Goal: Task Accomplishment & Management: Manage account settings

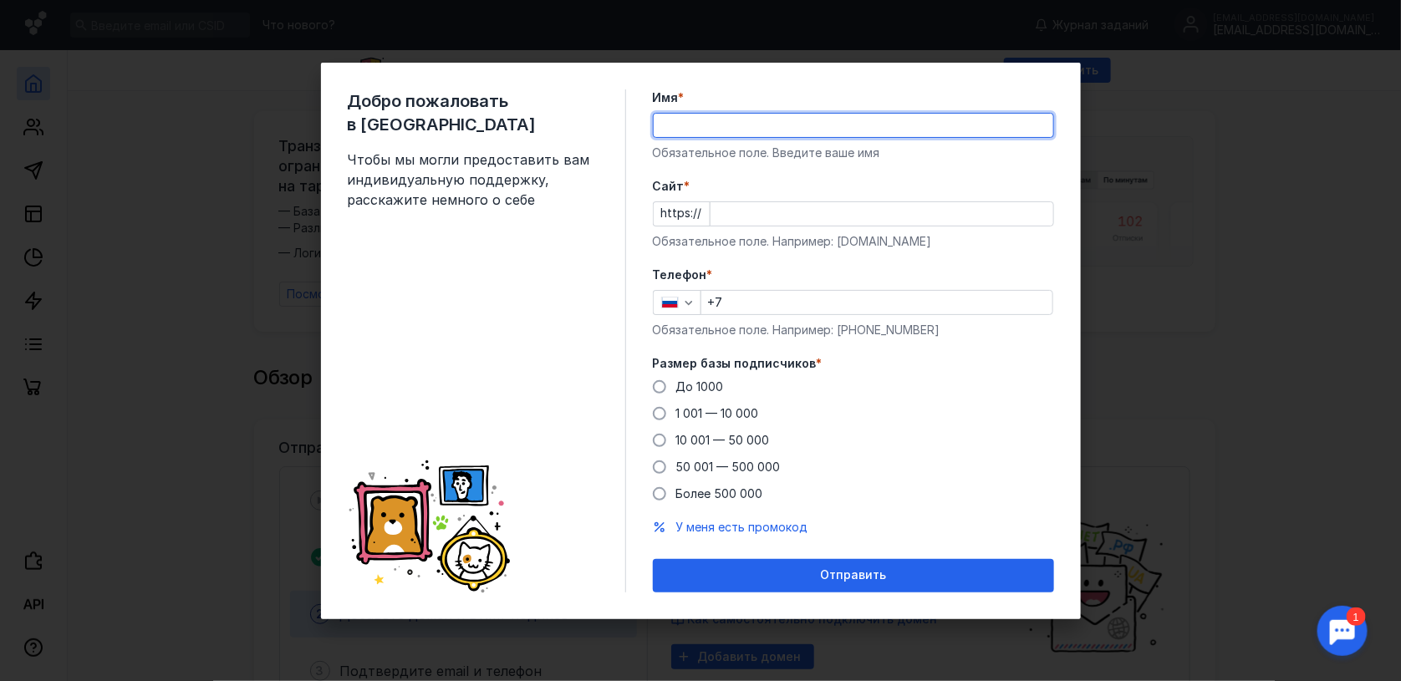
click at [672, 122] on input "Имя *" at bounding box center [854, 125] width 400 height 23
type input "[PERSON_NAME]"
drag, startPoint x: 897, startPoint y: 579, endPoint x: 903, endPoint y: 472, distance: 108.0
click at [903, 472] on form "Имя * [PERSON_NAME] Обязательное поле. Введите ваше имя [PERSON_NAME] * https:/…" at bounding box center [853, 340] width 401 height 503
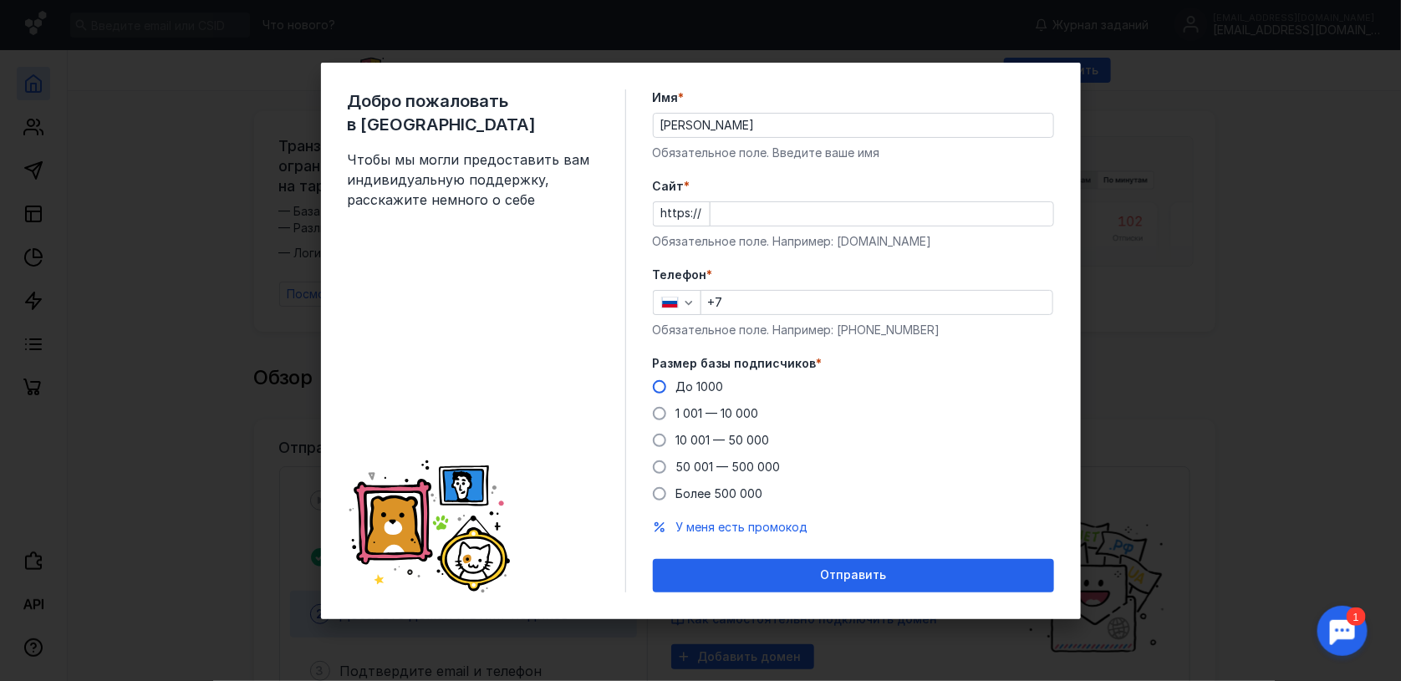
click at [659, 385] on span at bounding box center [659, 386] width 13 height 13
click at [0, 0] on input "До 1000" at bounding box center [0, 0] width 0 height 0
click at [757, 299] on input "+7" at bounding box center [877, 302] width 351 height 23
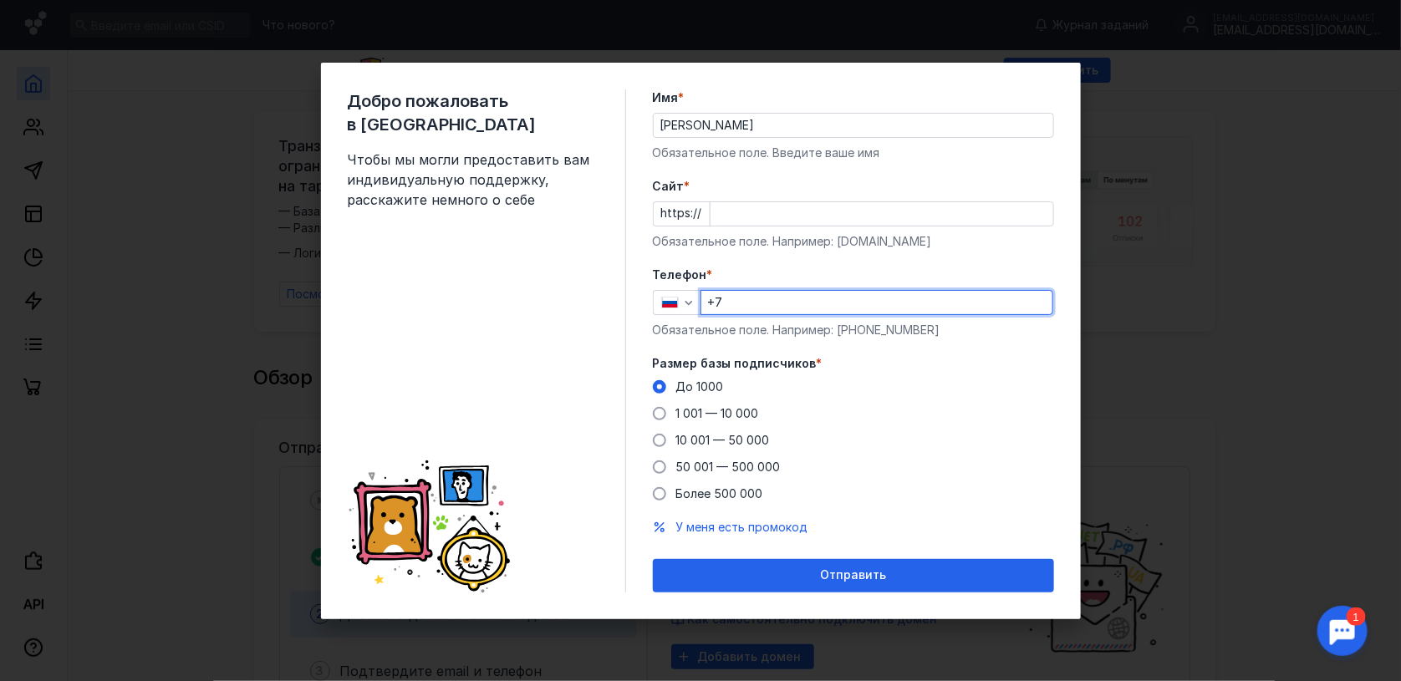
type input "[PHONE_NUMBER]"
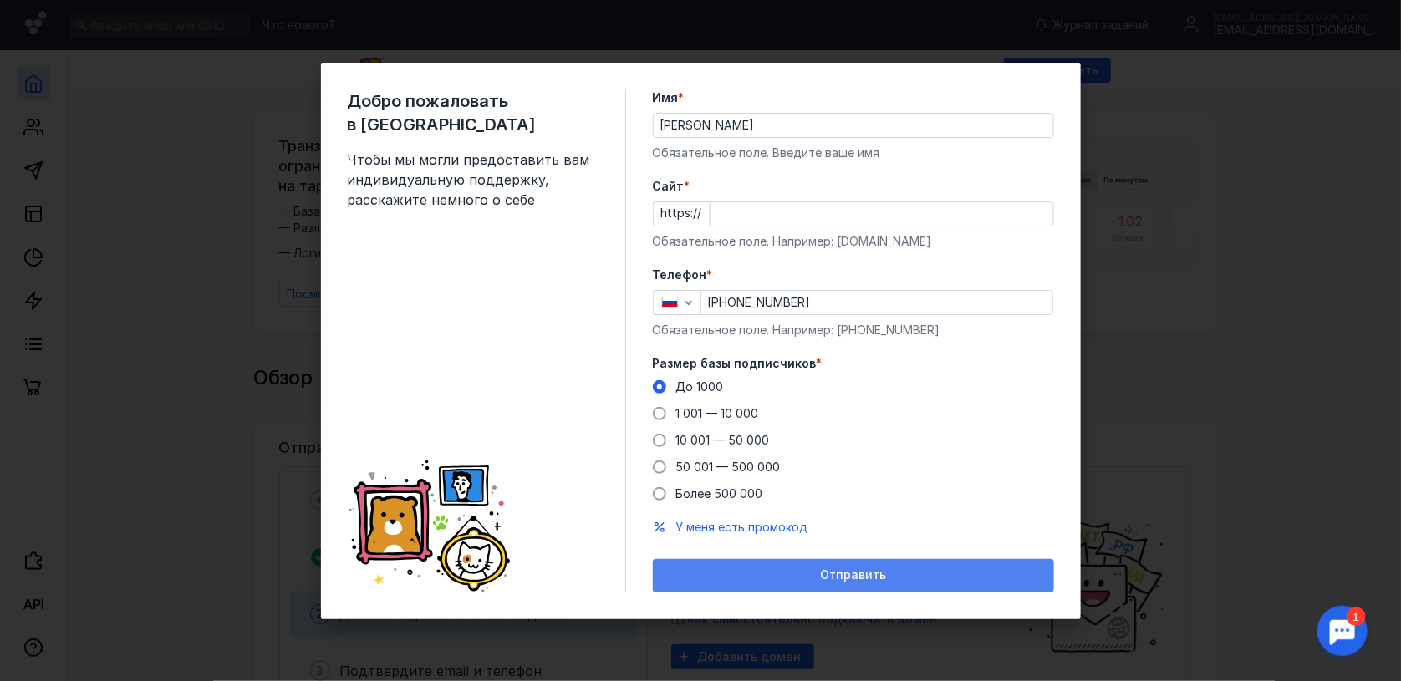
click at [875, 571] on span "Отправить" at bounding box center [853, 576] width 66 height 14
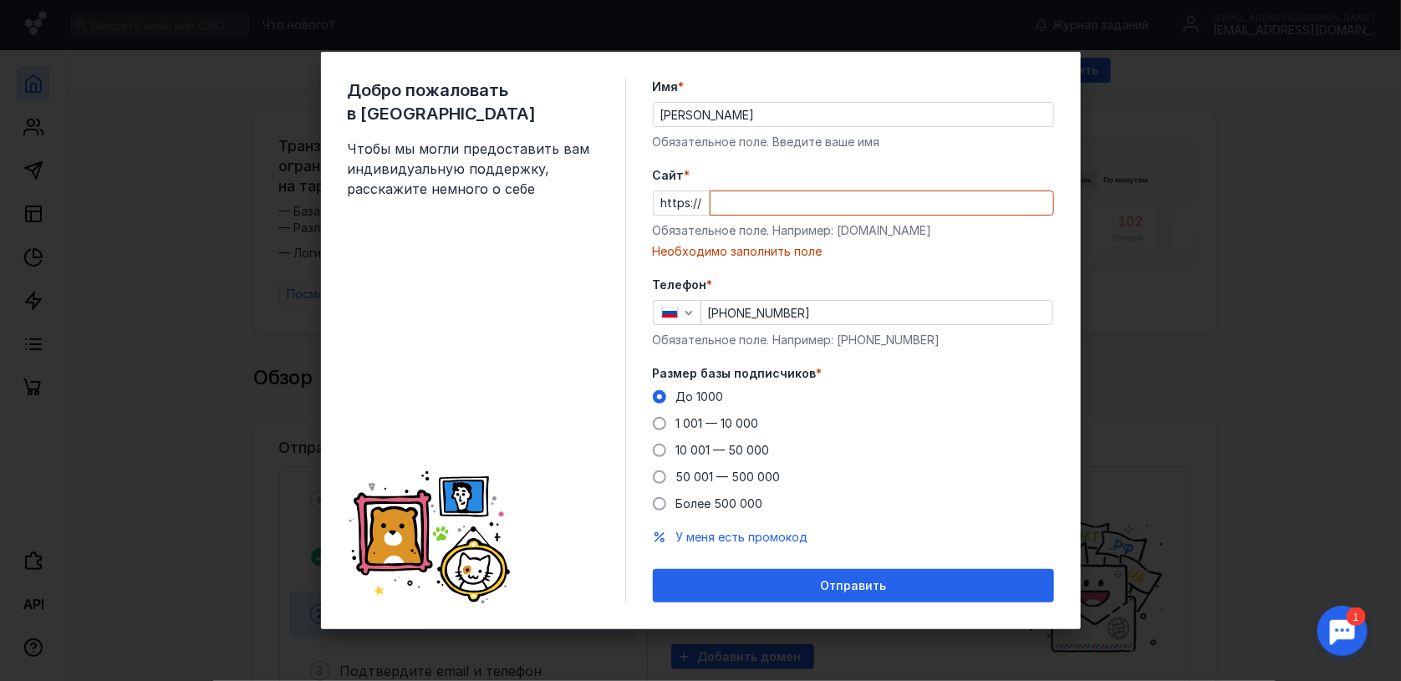
click at [837, 231] on div "Обязательное поле. Например: [DOMAIN_NAME]" at bounding box center [853, 230] width 401 height 17
click at [748, 194] on input "Cайт *" at bounding box center [882, 202] width 343 height 23
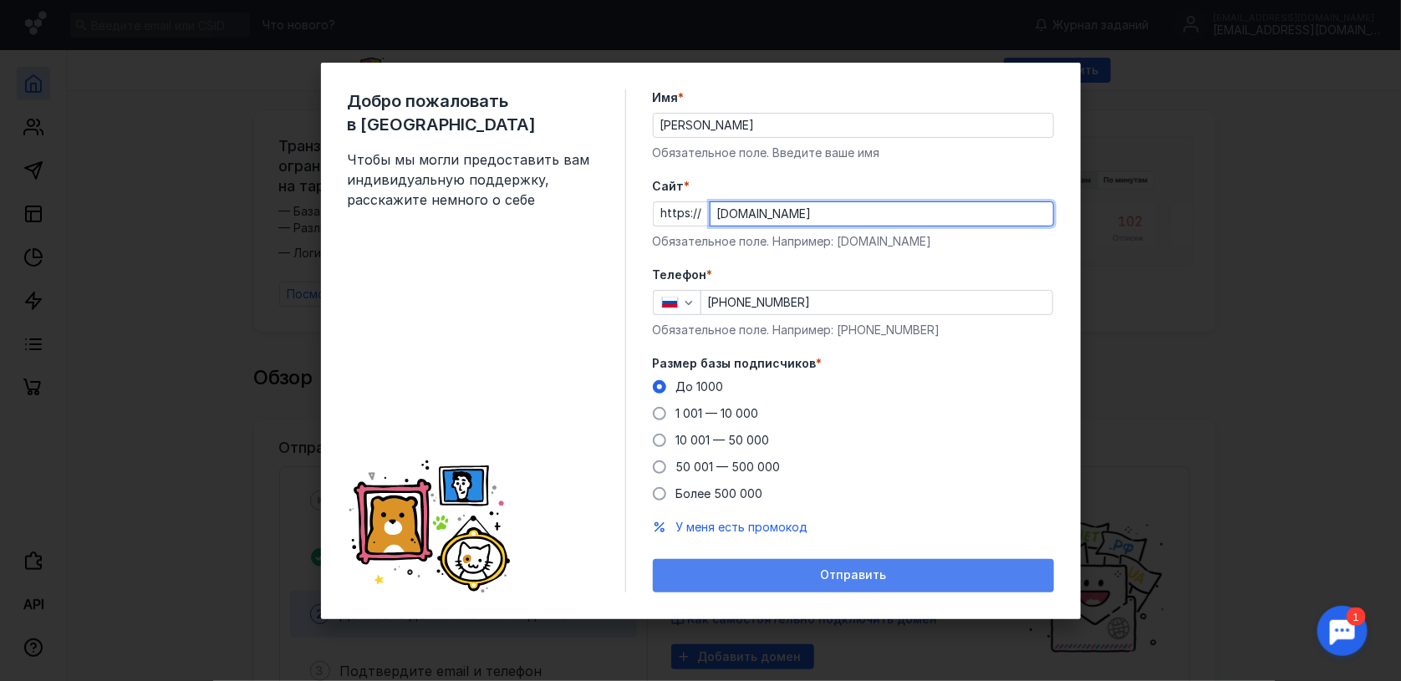
type input "[DOMAIN_NAME]"
click at [881, 574] on span "Отправить" at bounding box center [853, 576] width 66 height 14
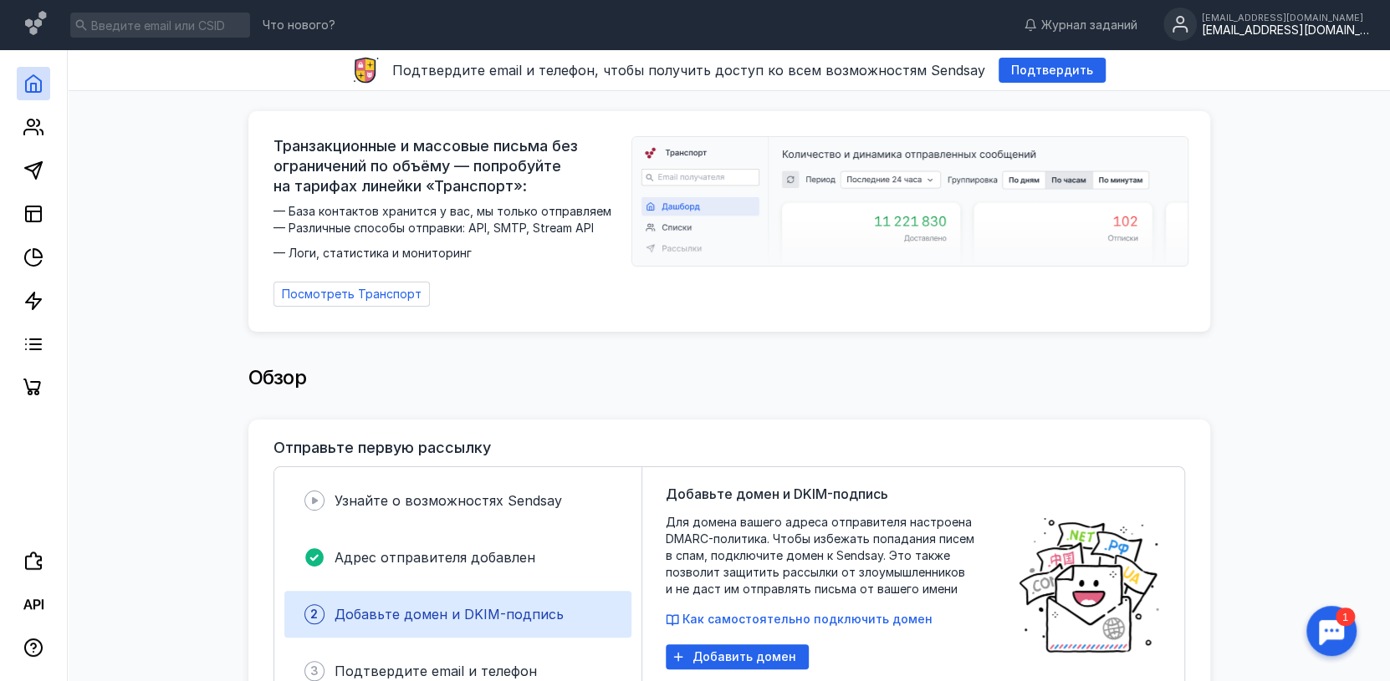
click at [1273, 14] on div "[EMAIL_ADDRESS][DOMAIN_NAME]" at bounding box center [1285, 18] width 167 height 10
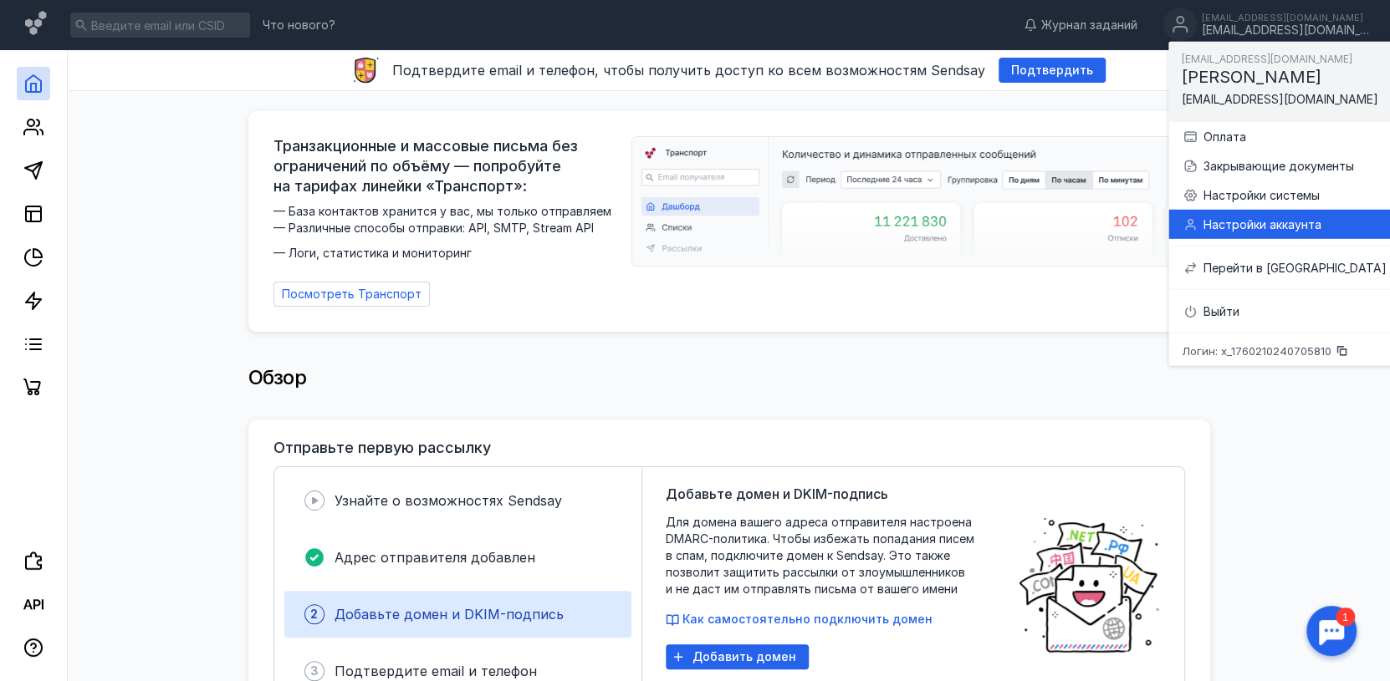
click at [1263, 217] on div "Настройки аккаунта" at bounding box center [1293, 224] width 183 height 17
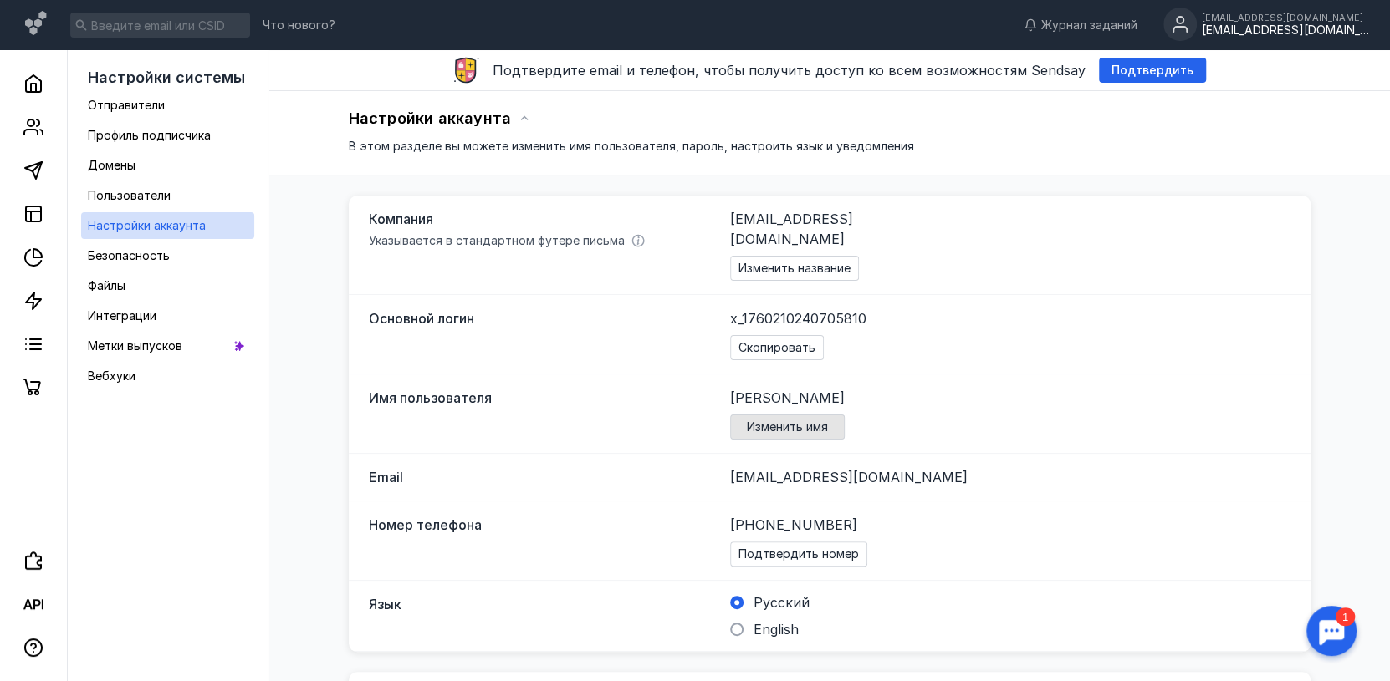
click at [824, 421] on span "Изменить имя" at bounding box center [787, 428] width 81 height 14
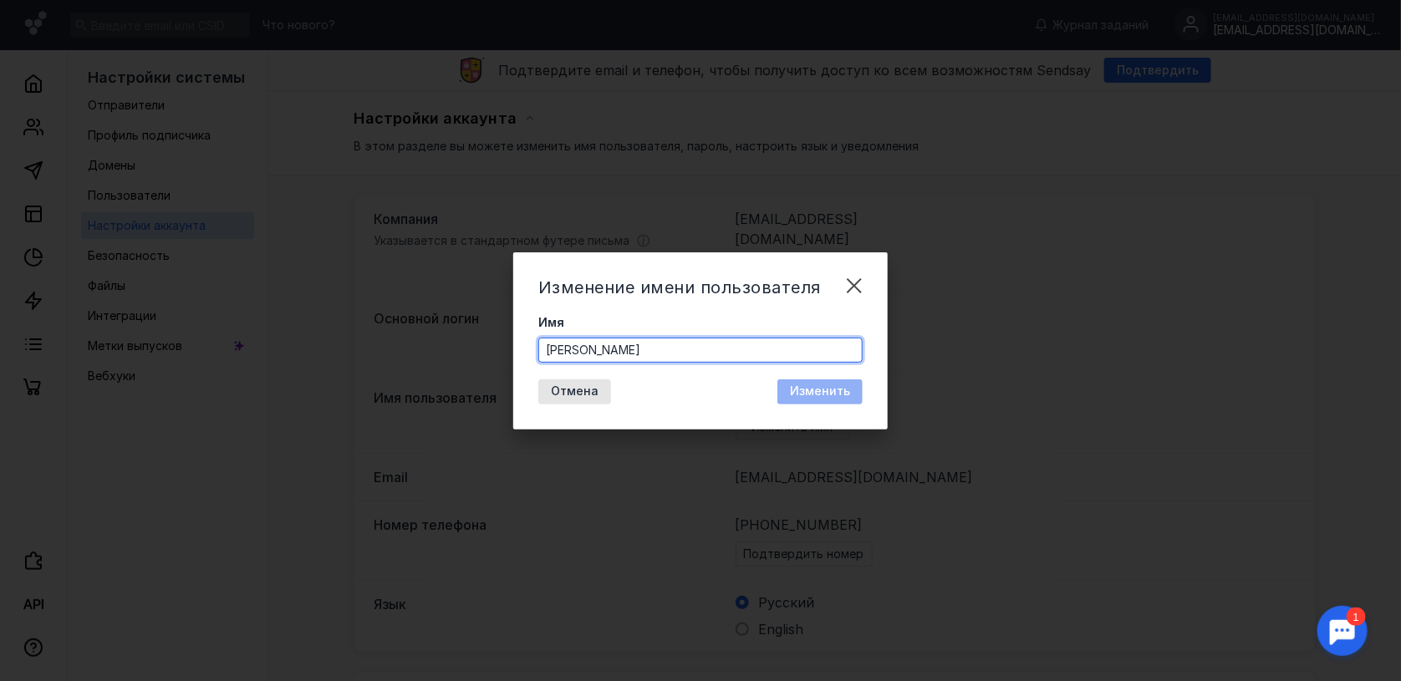
drag, startPoint x: 601, startPoint y: 350, endPoint x: 477, endPoint y: 350, distance: 123.8
click at [477, 350] on div "Изменение имени пользователя Имя [PERSON_NAME] Отмена Изменить" at bounding box center [700, 340] width 1401 height 681
click at [706, 346] on input "[PERSON_NAME]" at bounding box center [700, 350] width 323 height 23
drag, startPoint x: 709, startPoint y: 349, endPoint x: 601, endPoint y: 350, distance: 107.9
click at [601, 350] on input "[PERSON_NAME]" at bounding box center [700, 350] width 323 height 23
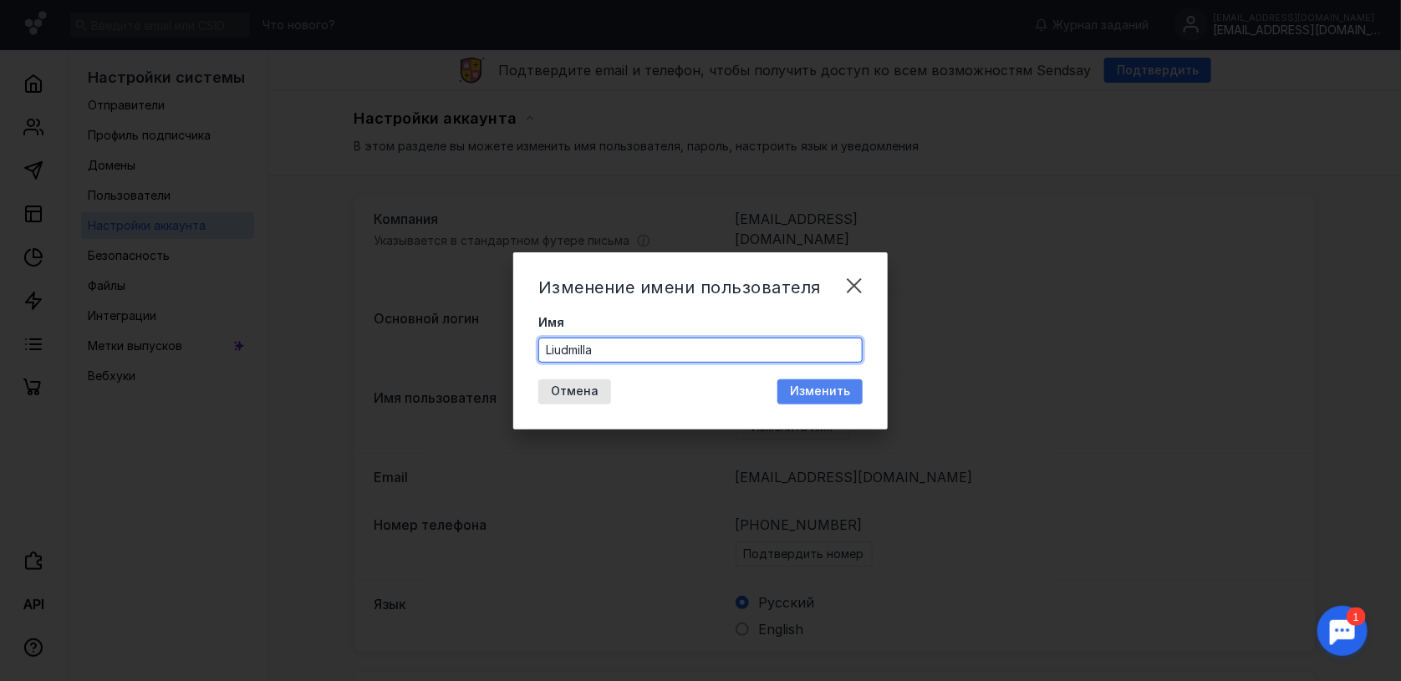
type input "Liudmilla"
click at [818, 390] on span "Изменить" at bounding box center [820, 392] width 60 height 14
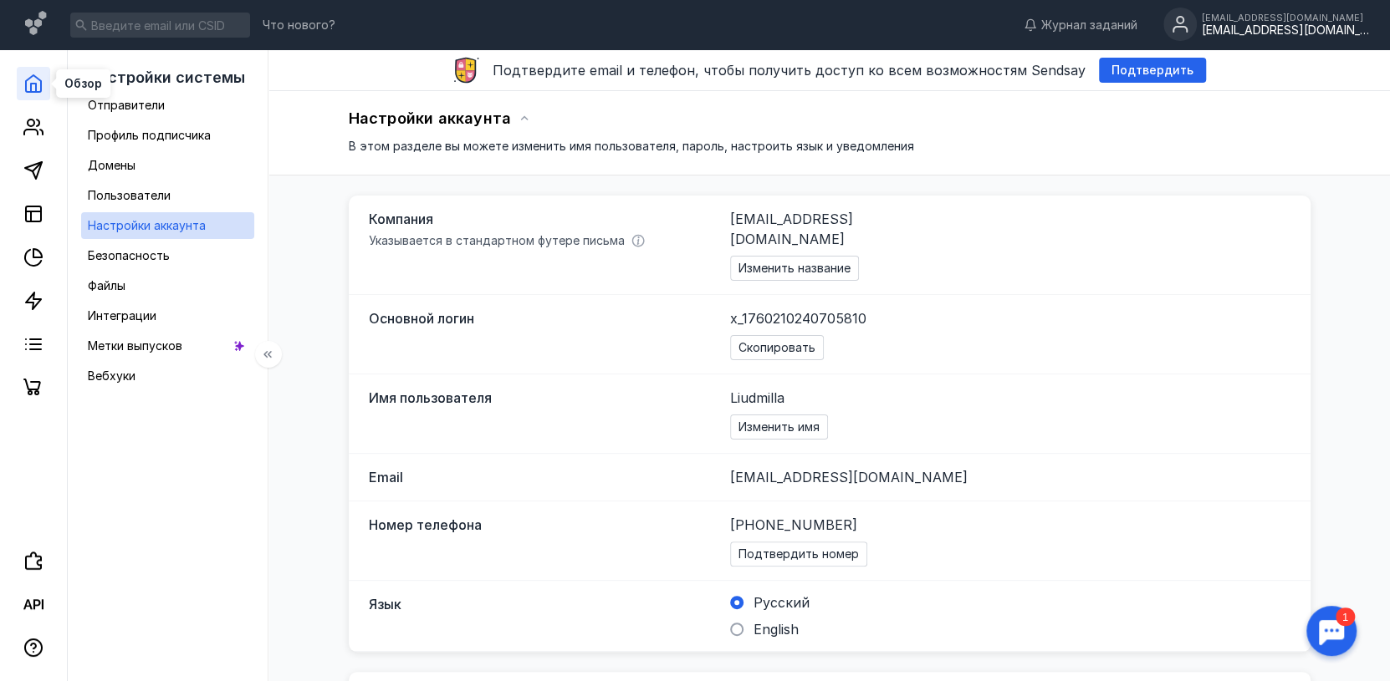
click at [36, 81] on icon at bounding box center [33, 84] width 20 height 20
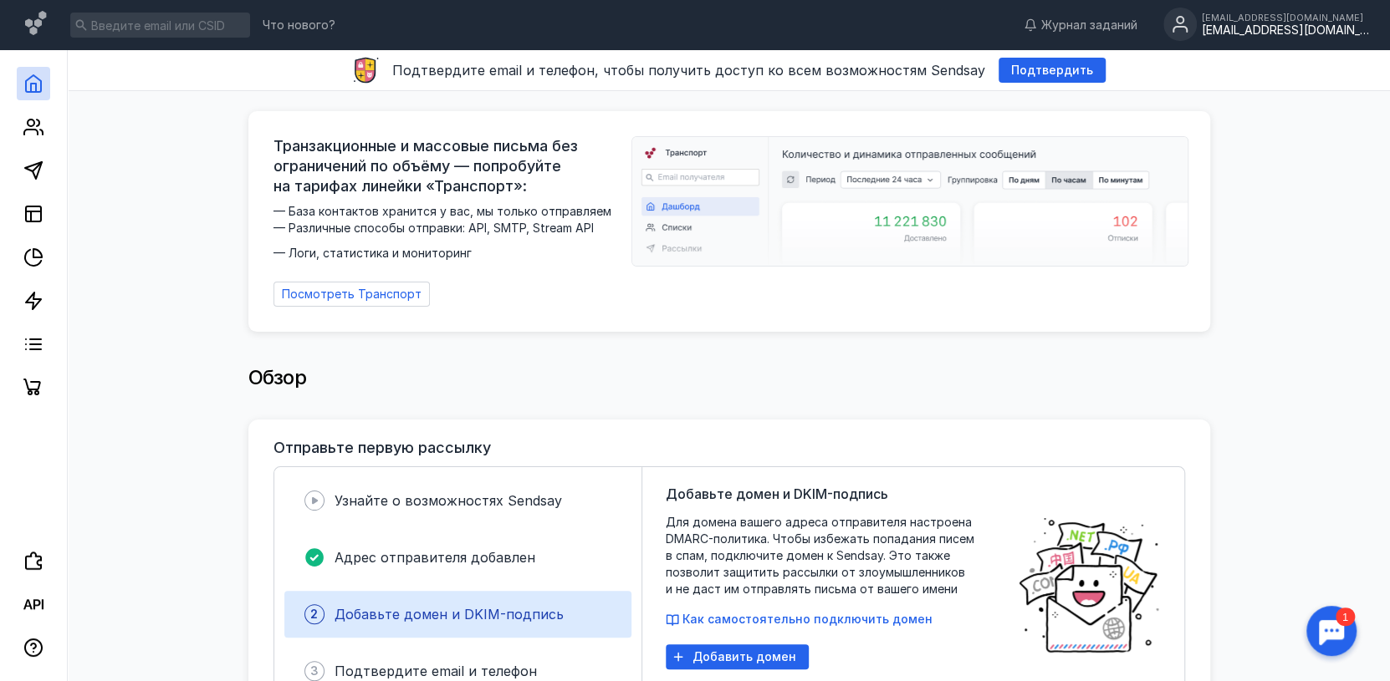
click at [1227, 18] on div "[EMAIL_ADDRESS][DOMAIN_NAME]" at bounding box center [1285, 18] width 167 height 10
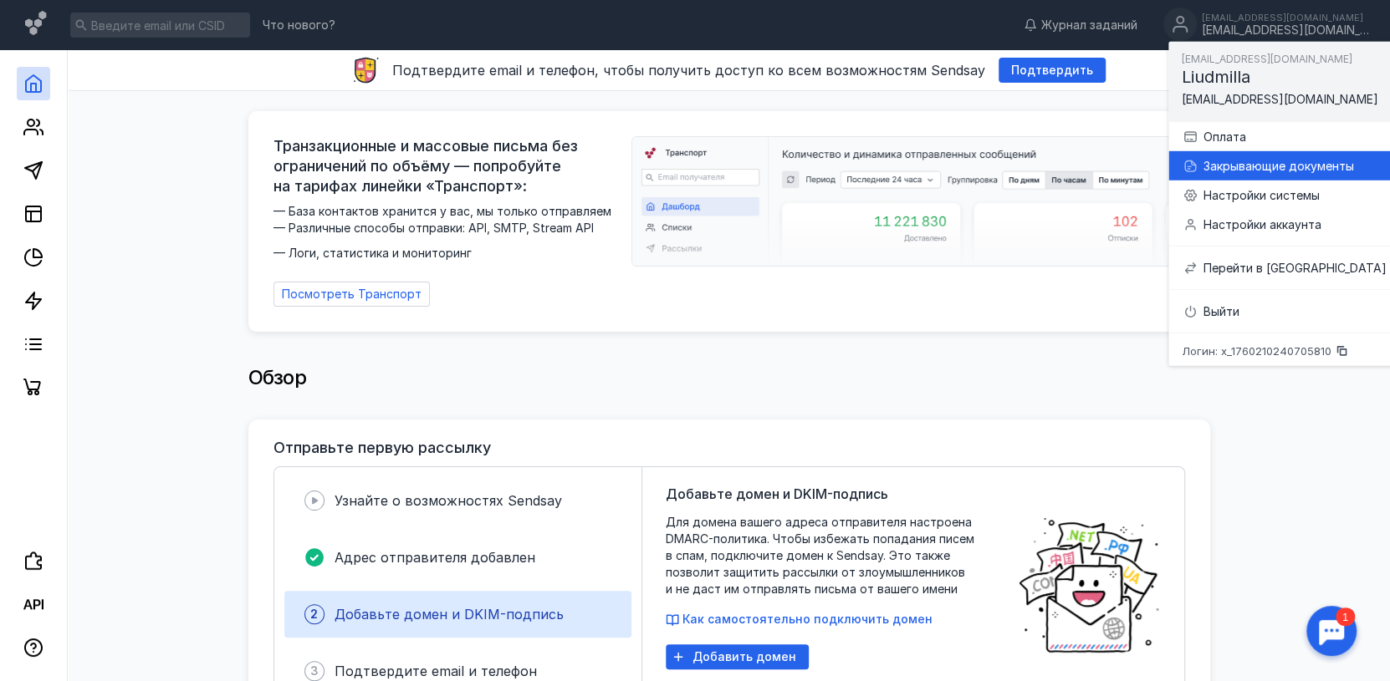
click at [1217, 162] on div "Закрывающие документы" at bounding box center [1293, 165] width 183 height 17
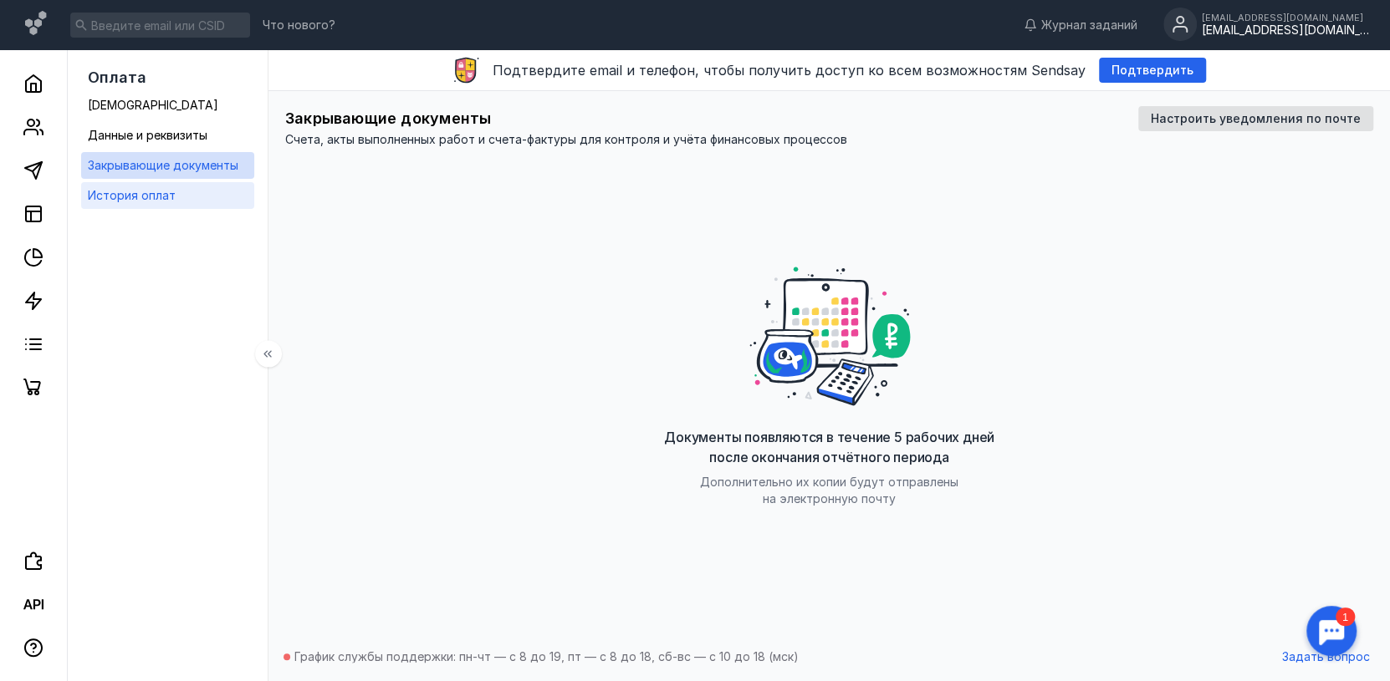
click at [115, 197] on span "История оплат" at bounding box center [132, 195] width 88 height 14
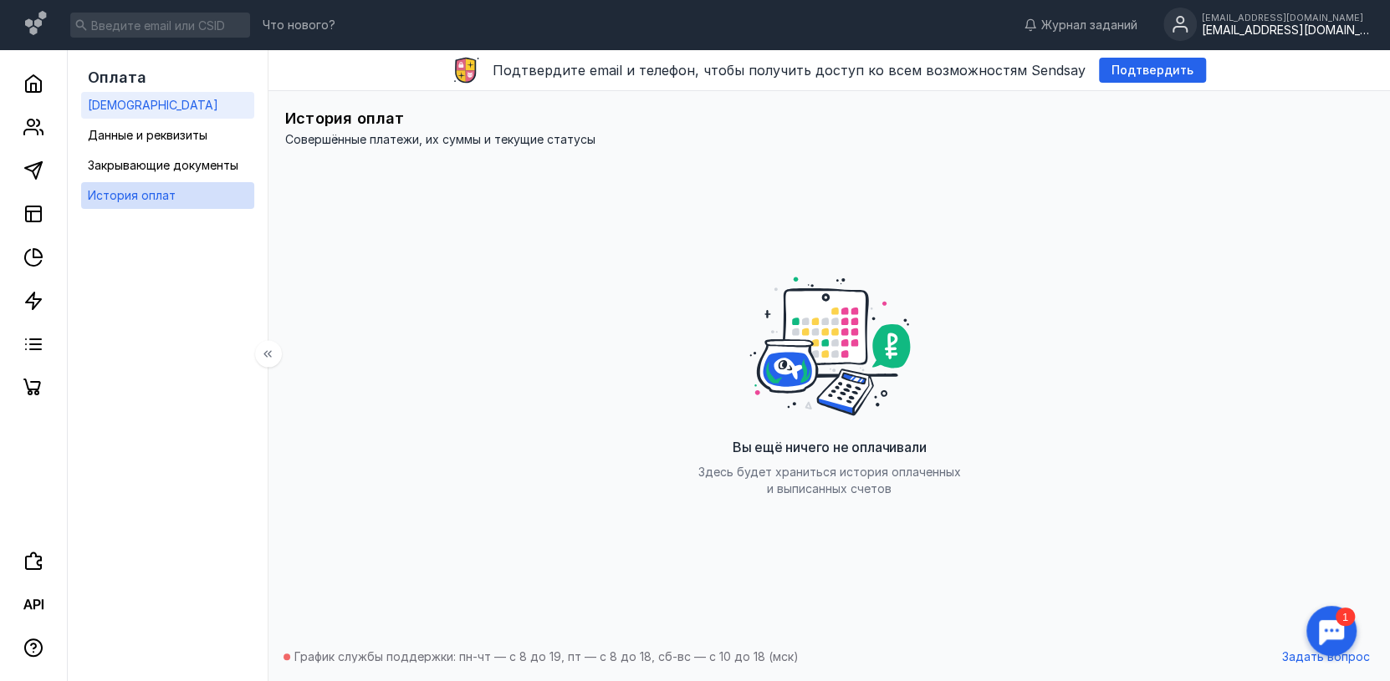
click at [94, 99] on span "[DEMOGRAPHIC_DATA]" at bounding box center [153, 105] width 130 height 14
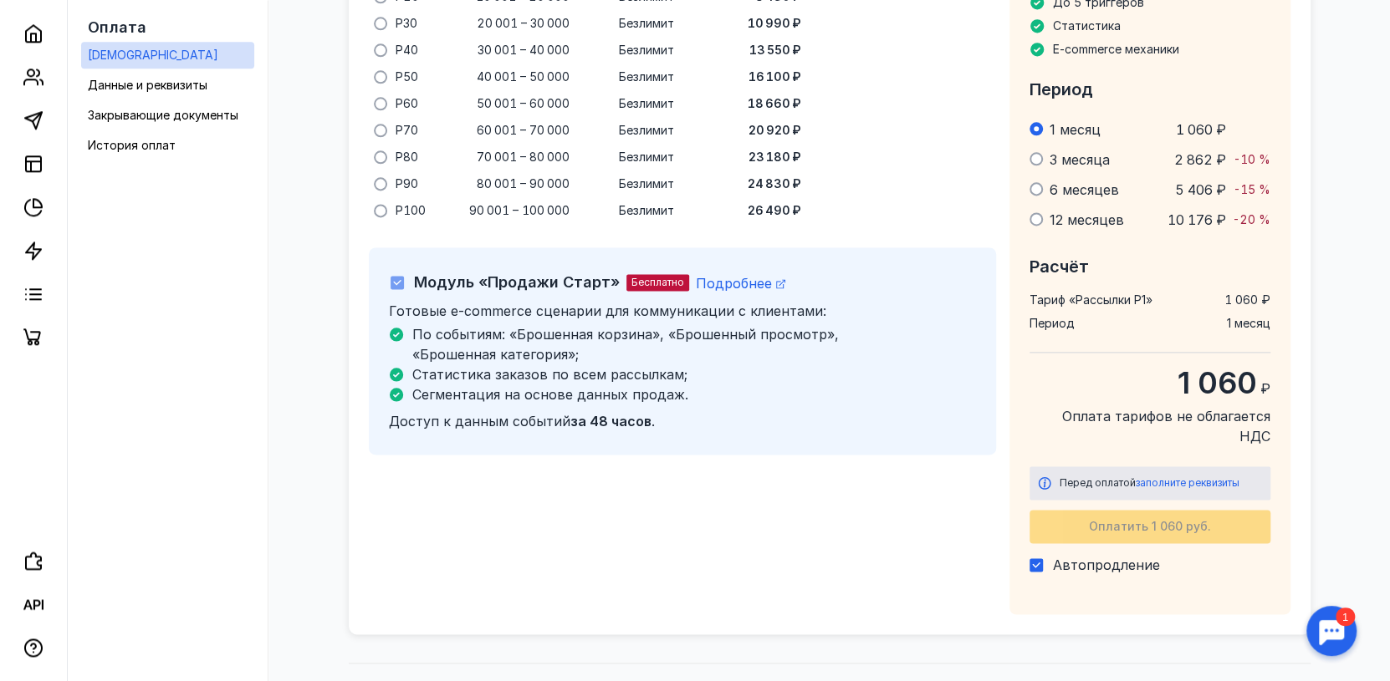
scroll to position [1416, 0]
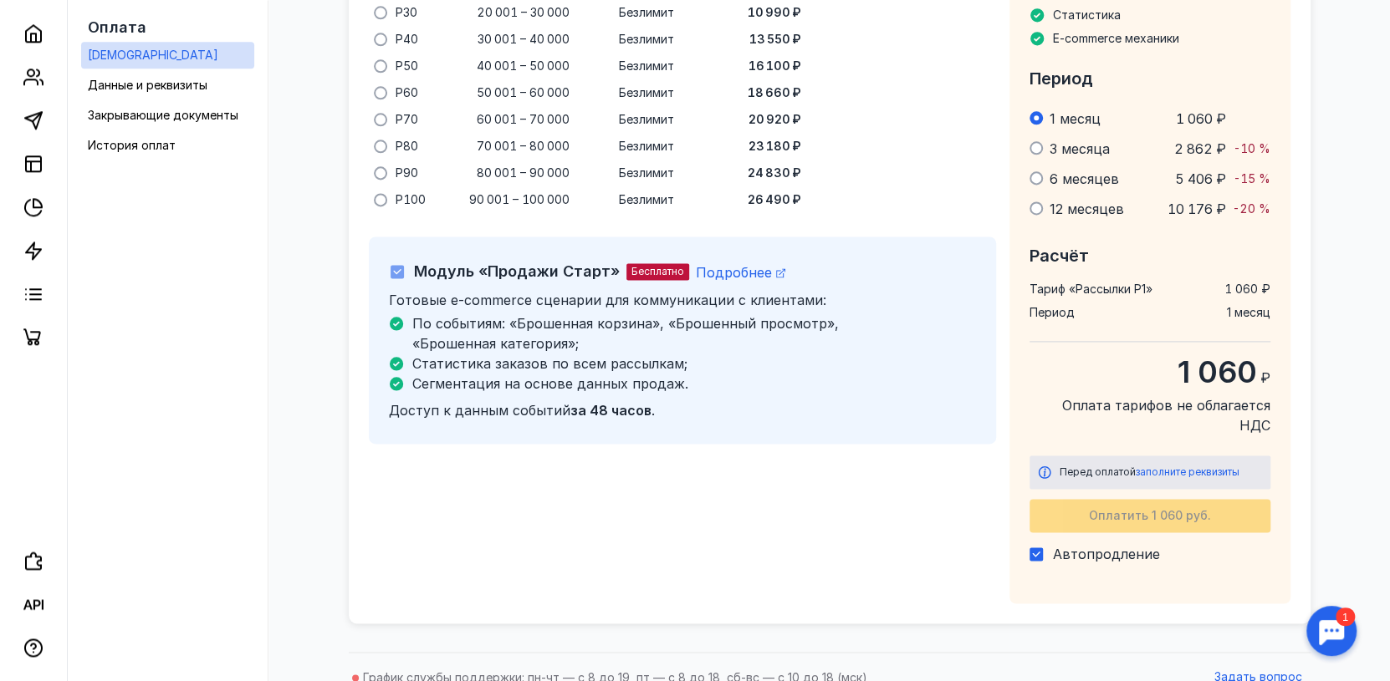
click at [1039, 552] on icon at bounding box center [1036, 555] width 8 height 6
click at [1039, 546] on input "Автопродление" at bounding box center [1034, 551] width 11 height 11
checkbox input "false"
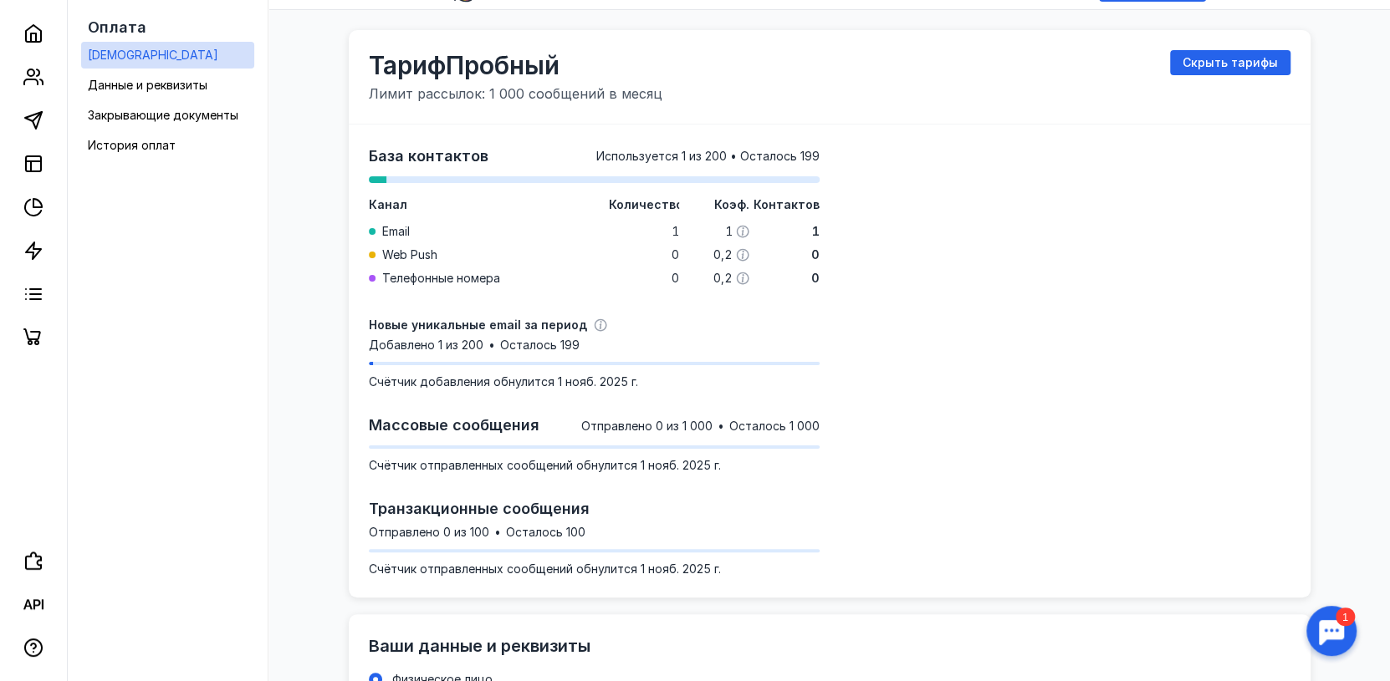
scroll to position [0, 0]
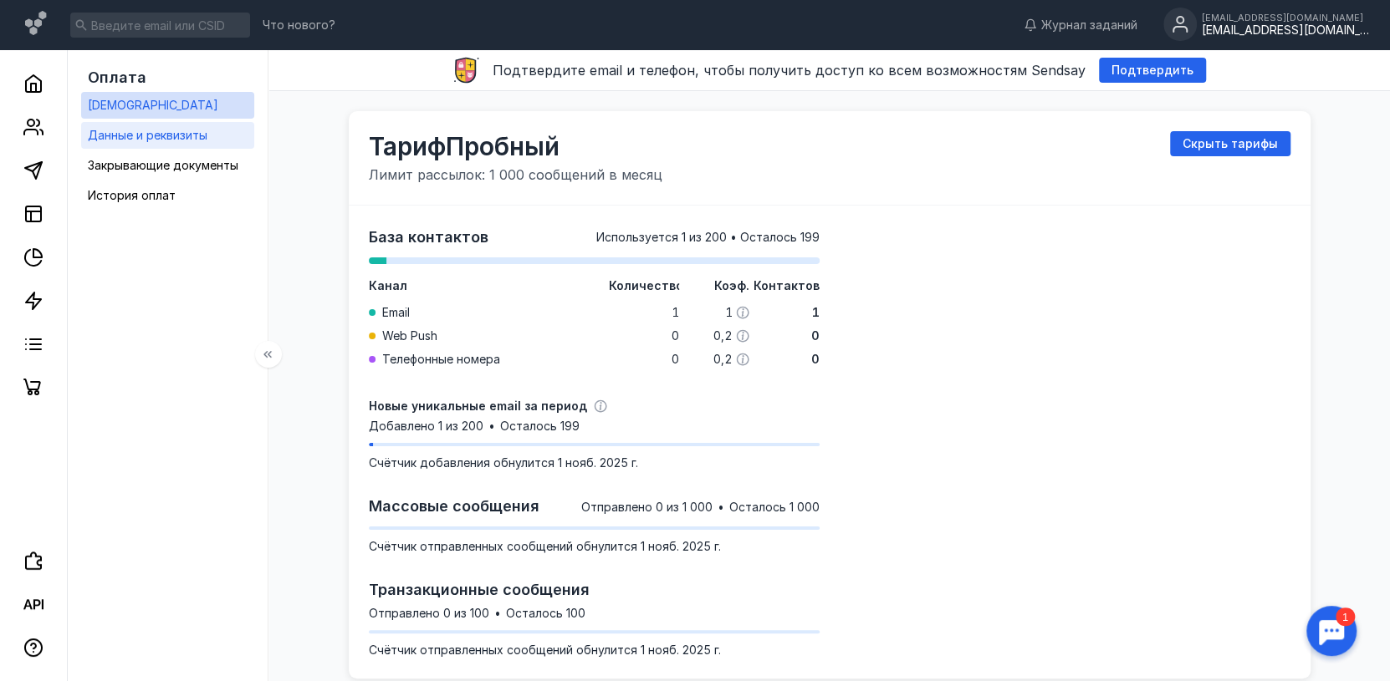
click at [97, 129] on span "Данные и реквизиты" at bounding box center [148, 135] width 120 height 14
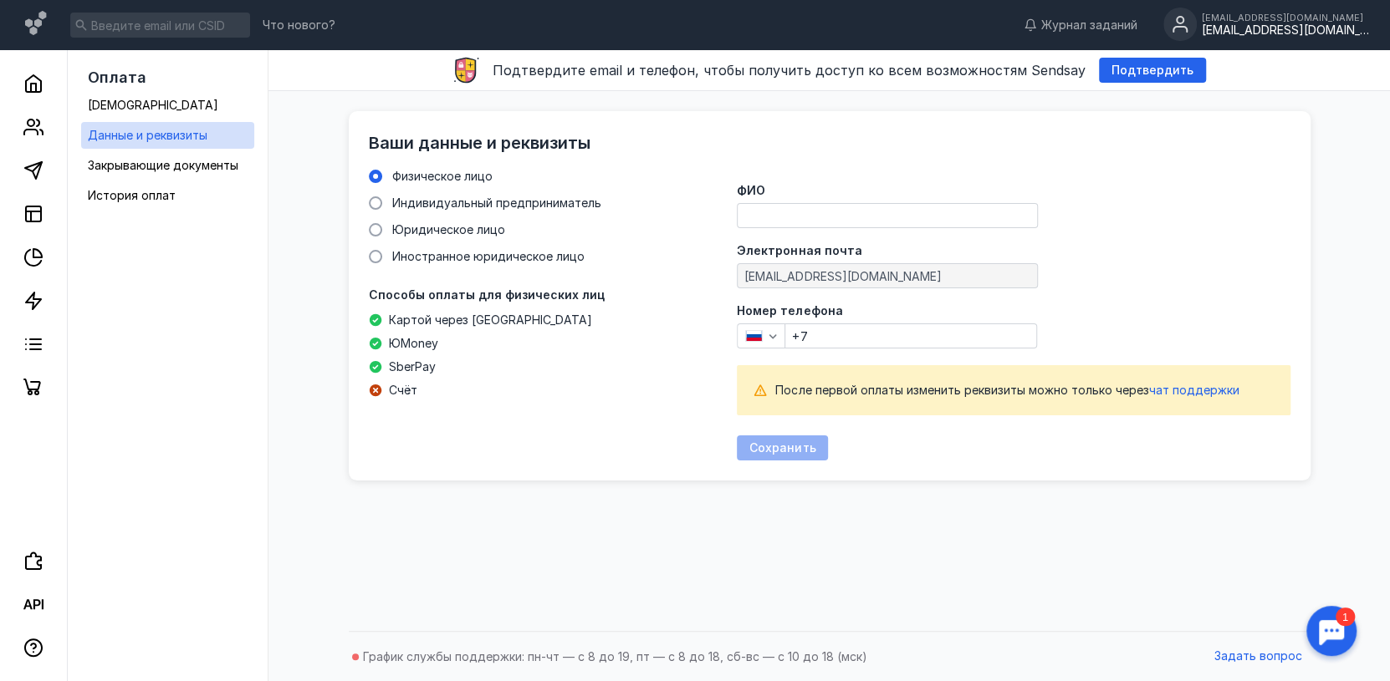
click at [373, 363] on icon at bounding box center [375, 367] width 12 height 12
click at [369, 387] on icon at bounding box center [375, 390] width 13 height 13
click at [371, 389] on icon at bounding box center [375, 391] width 12 height 12
click at [110, 159] on span "Закрывающие документы" at bounding box center [163, 165] width 151 height 14
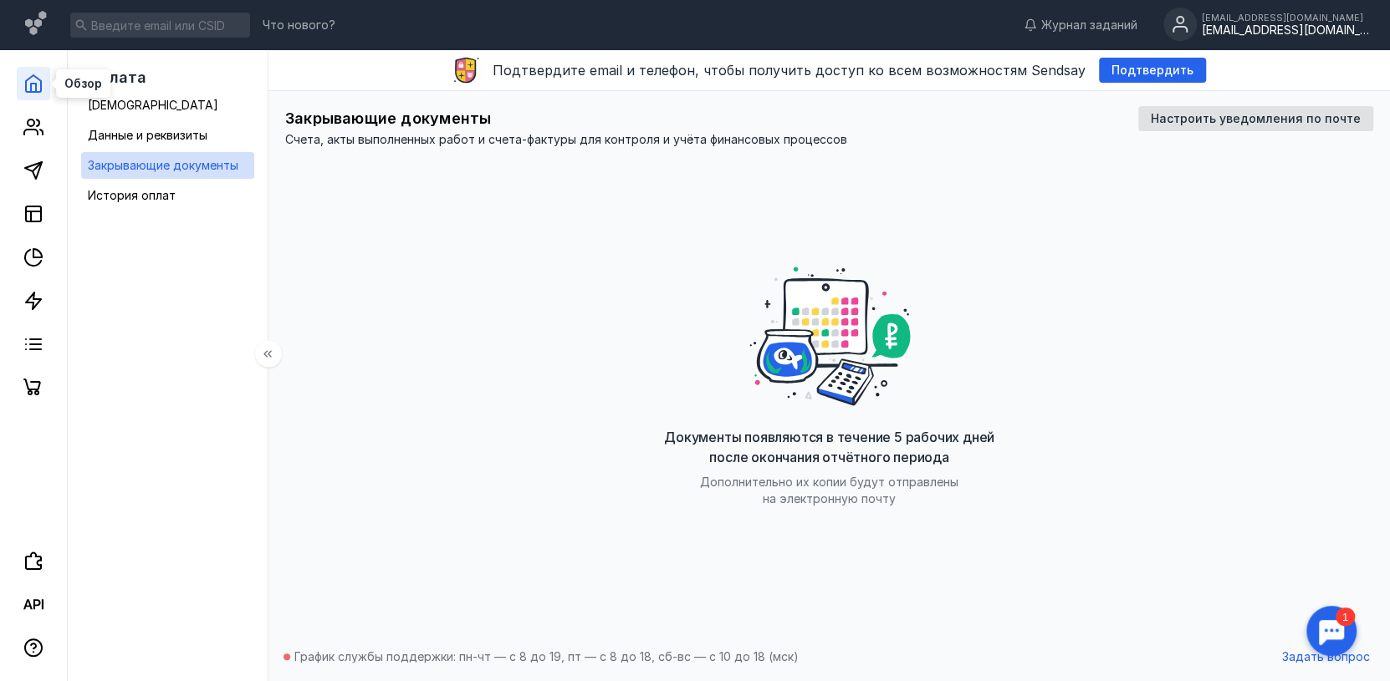
click at [29, 89] on icon at bounding box center [33, 84] width 20 height 20
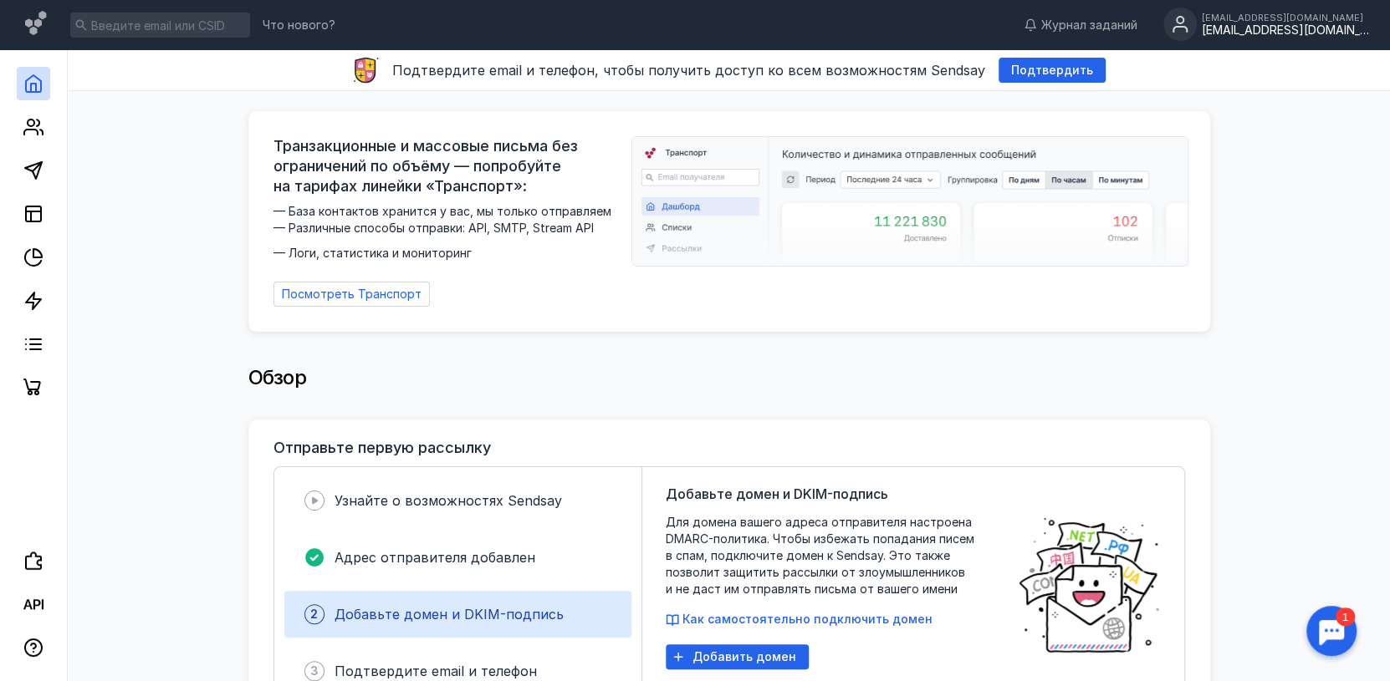
click at [1273, 32] on div "[EMAIL_ADDRESS][DOMAIN_NAME]" at bounding box center [1285, 30] width 167 height 14
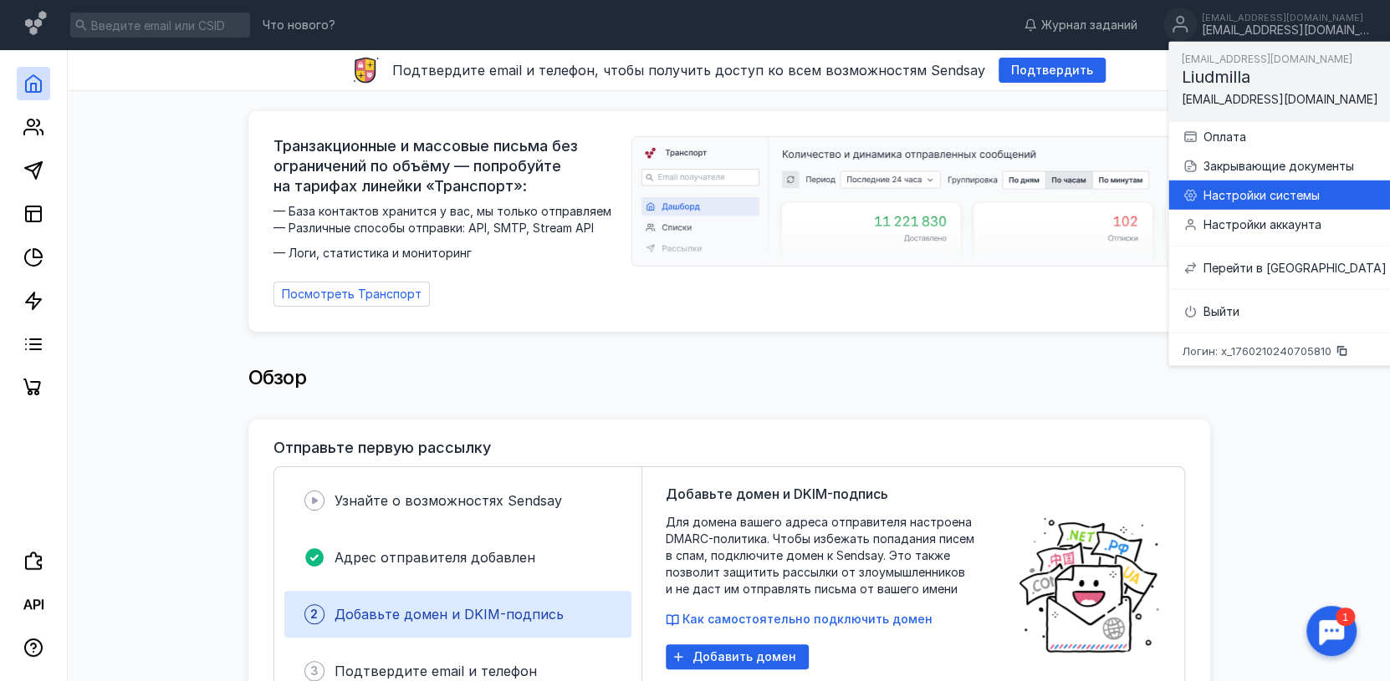
click at [1212, 183] on div "Настройки системы" at bounding box center [1284, 195] width 204 height 29
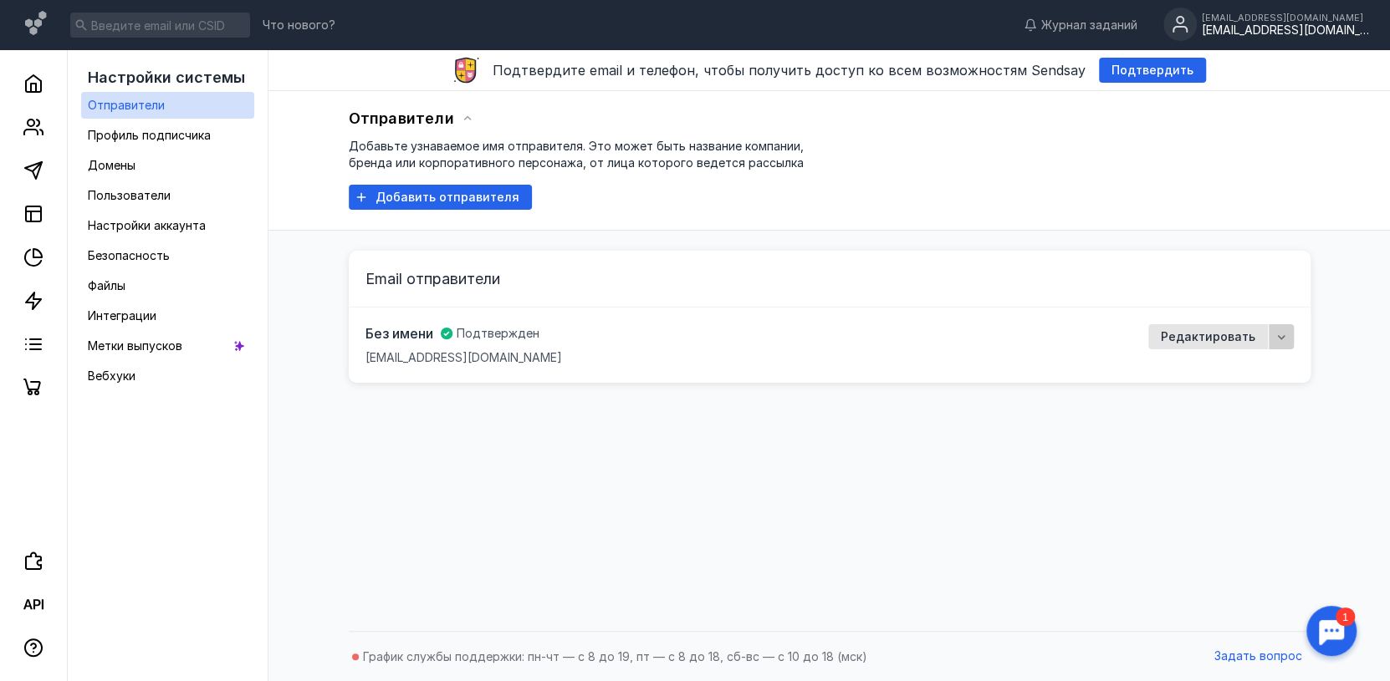
click at [1278, 336] on icon "button" at bounding box center [1281, 337] width 8 height 4
click at [1243, 365] on span "Удал" at bounding box center [1247, 368] width 29 height 17
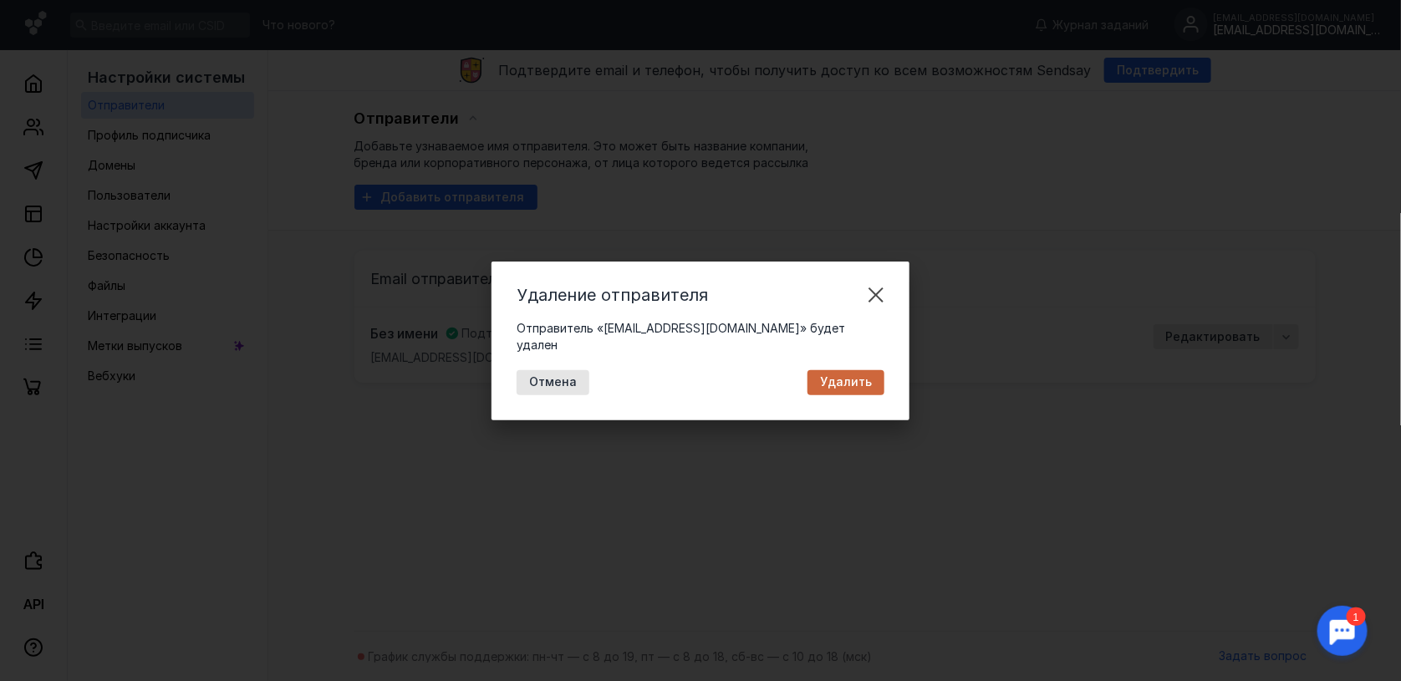
click at [848, 375] on span "Удалить" at bounding box center [846, 382] width 52 height 14
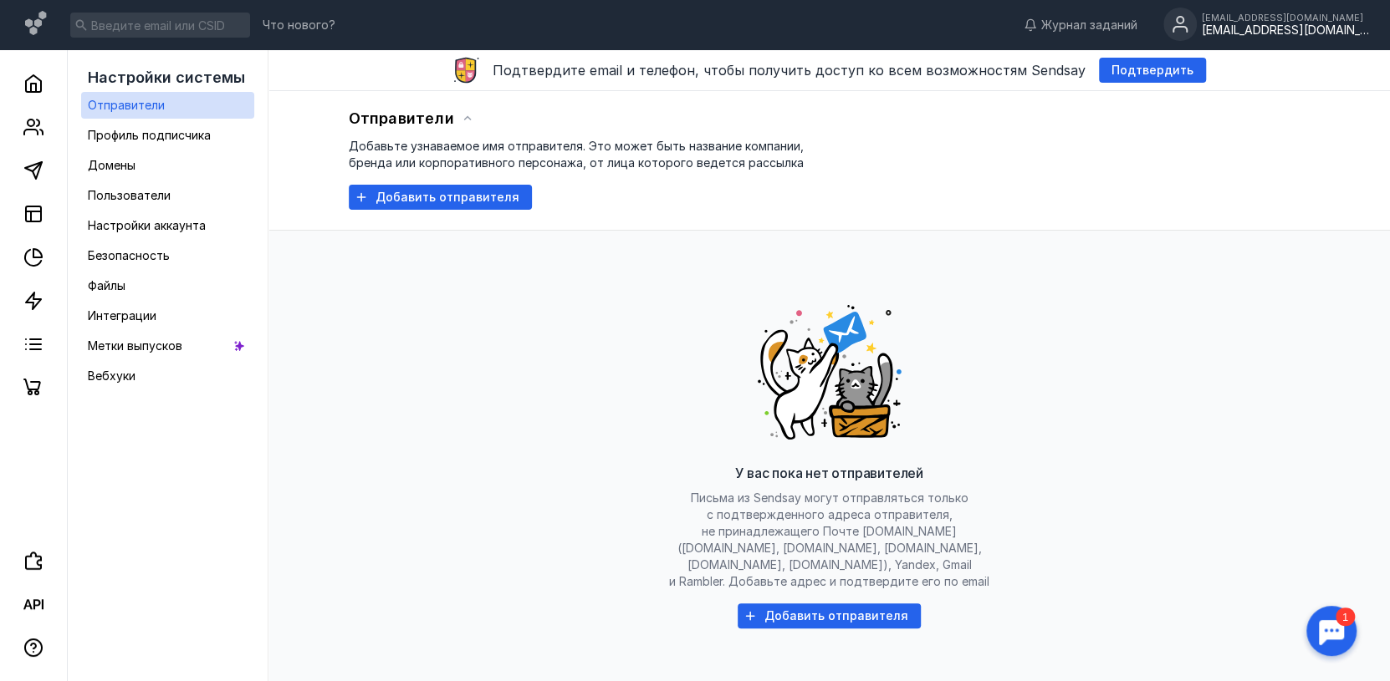
click at [1248, 32] on div "[EMAIL_ADDRESS][DOMAIN_NAME]" at bounding box center [1285, 30] width 167 height 14
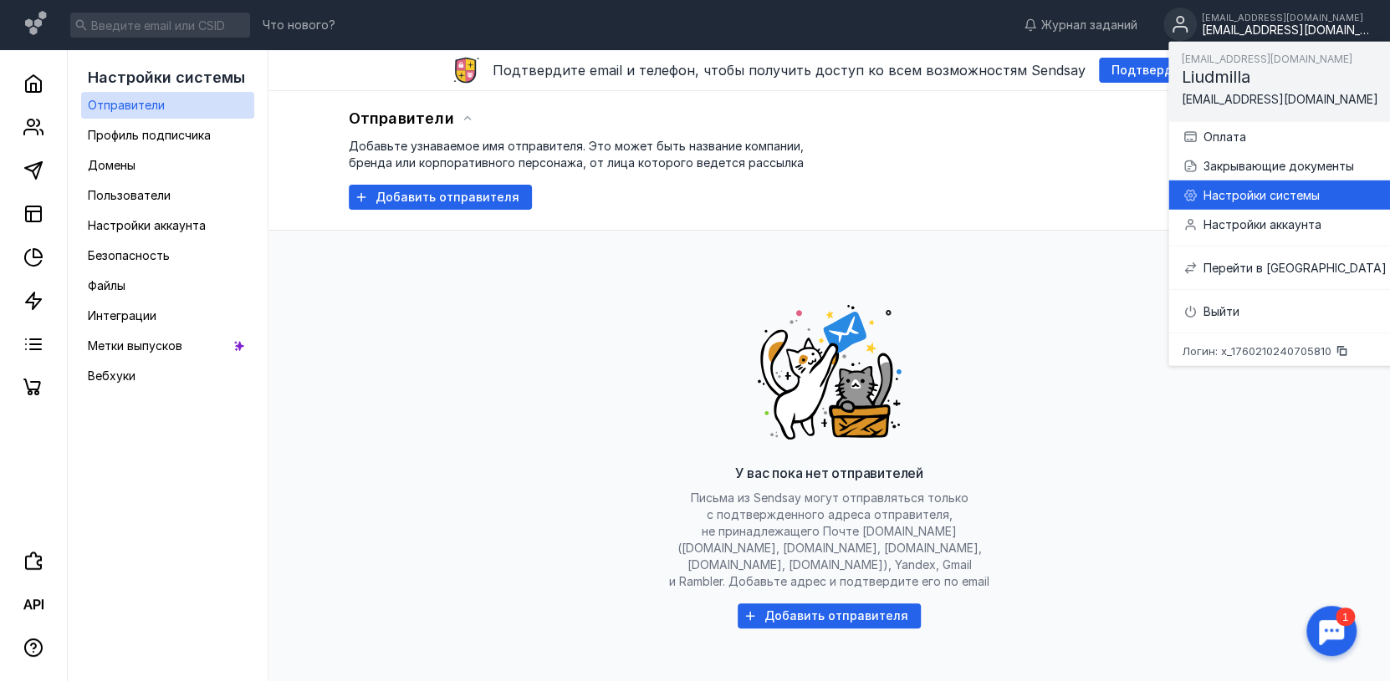
click at [1245, 193] on div "Настройки системы" at bounding box center [1293, 194] width 183 height 17
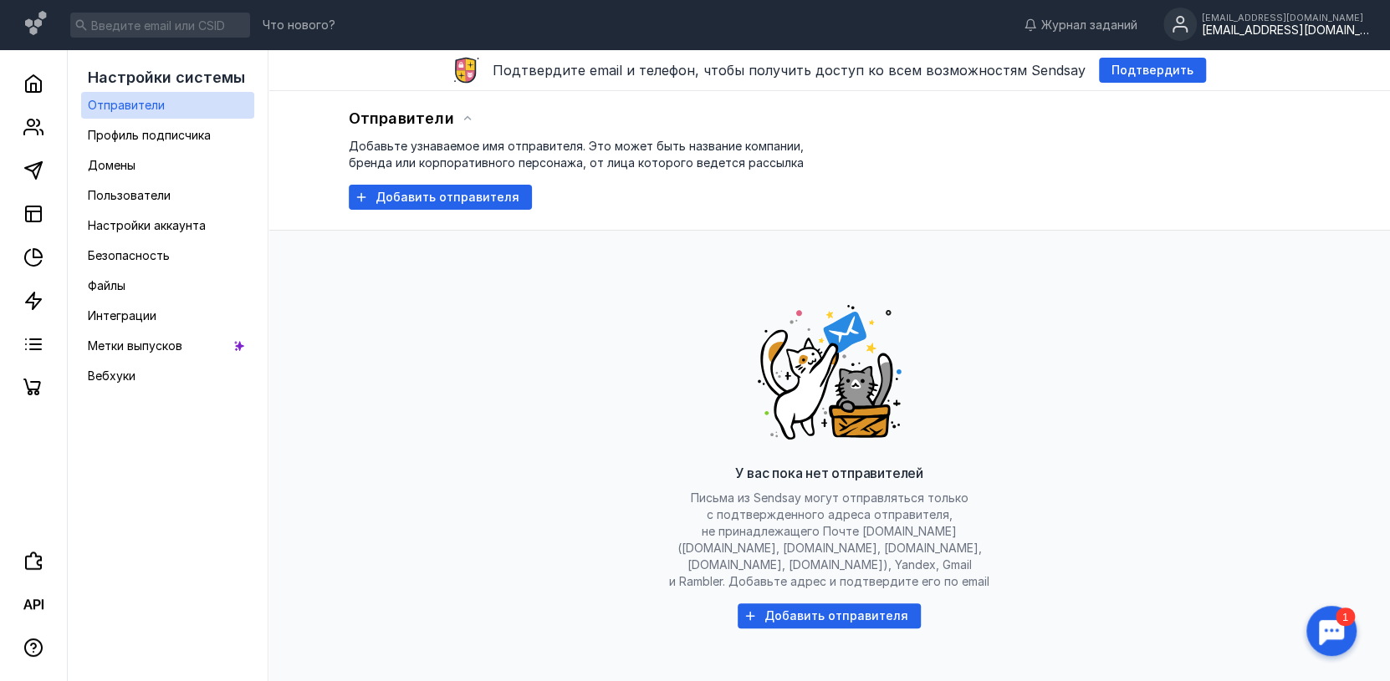
click at [1310, 29] on div "[EMAIL_ADDRESS][DOMAIN_NAME]" at bounding box center [1285, 30] width 167 height 14
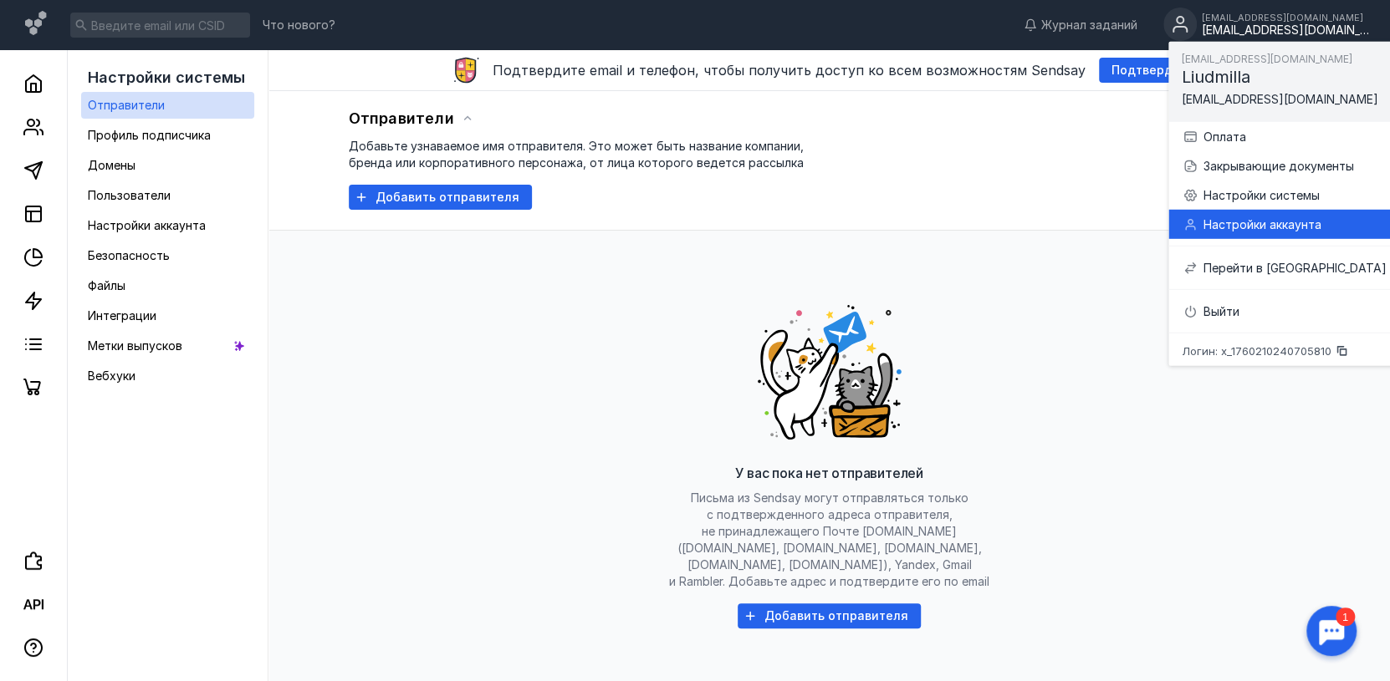
click at [1233, 219] on div "Настройки аккаунта" at bounding box center [1293, 224] width 183 height 17
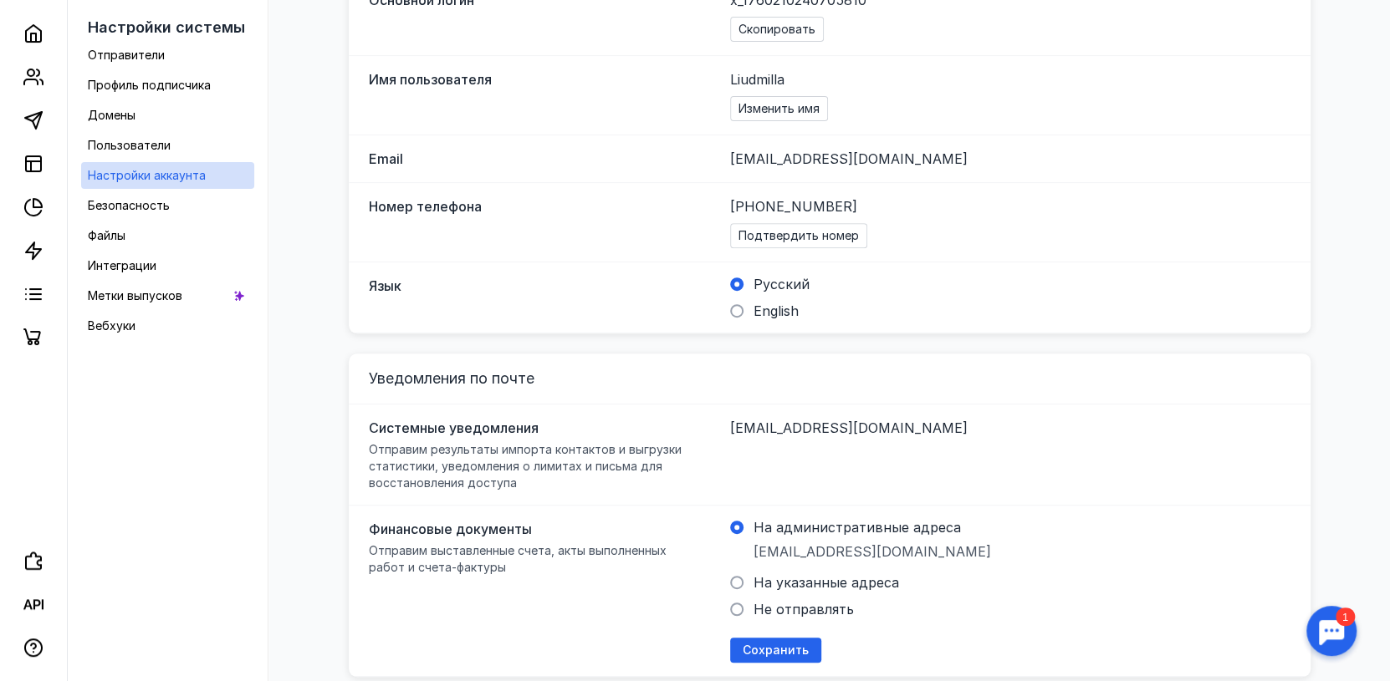
scroll to position [391, 0]
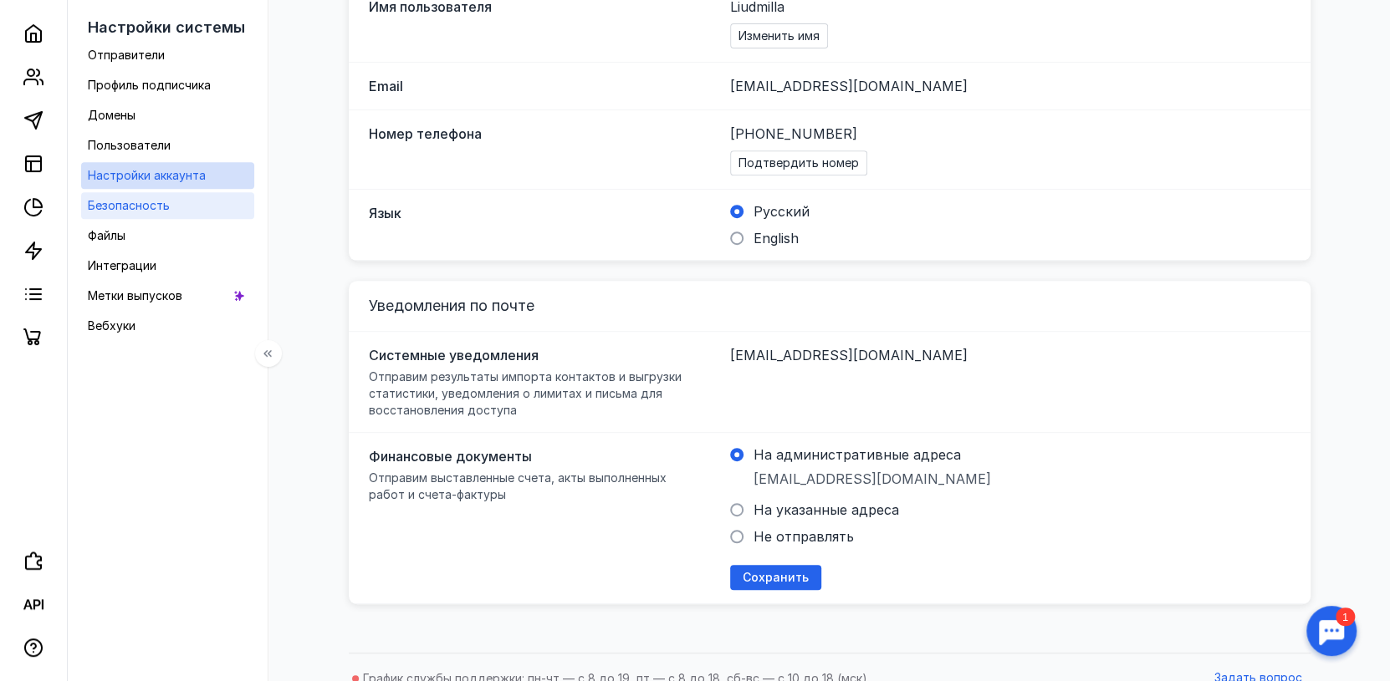
click at [98, 207] on span "Безопасность" at bounding box center [129, 205] width 82 height 14
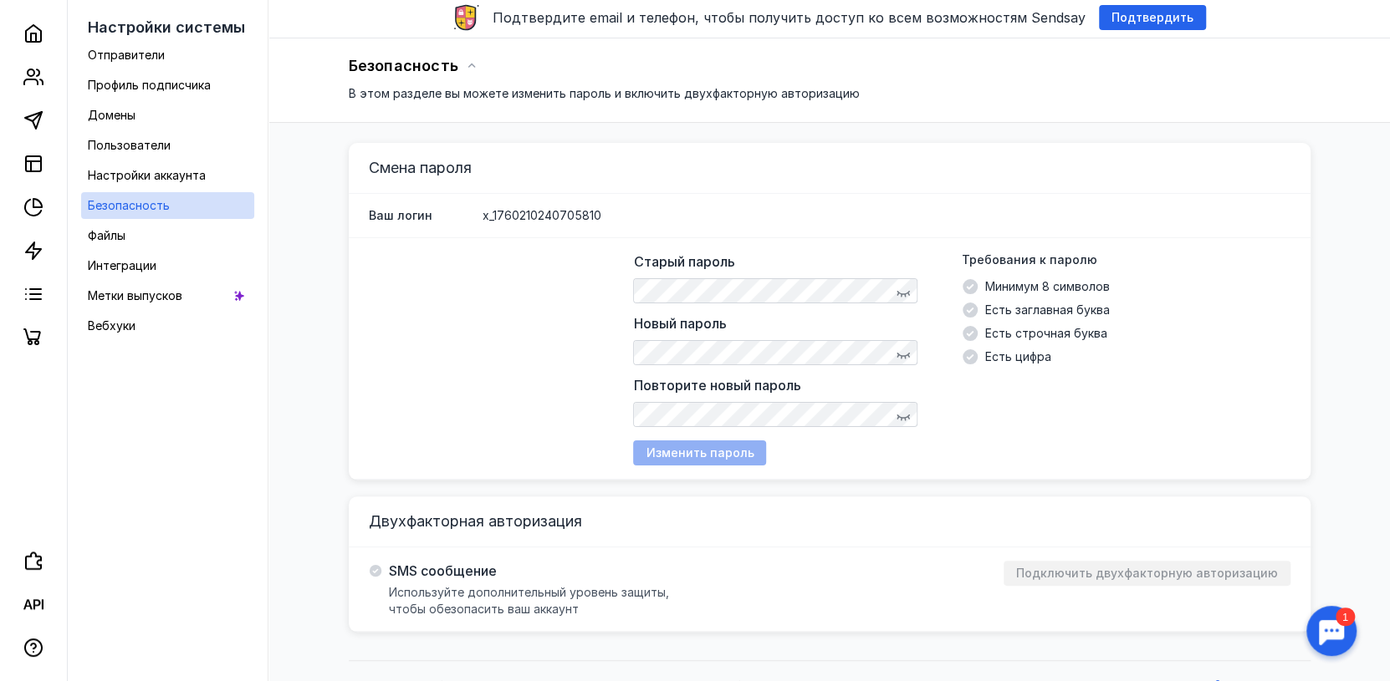
scroll to position [80, 0]
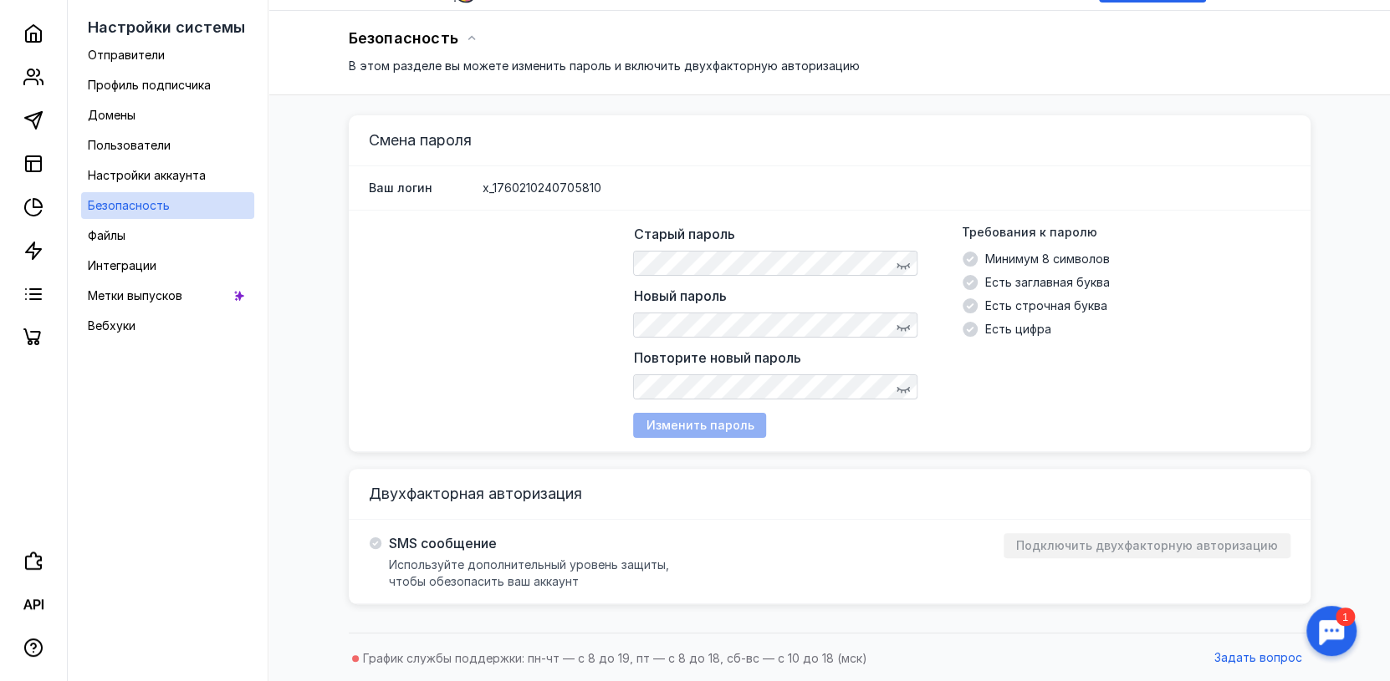
click at [372, 538] on icon at bounding box center [375, 544] width 12 height 12
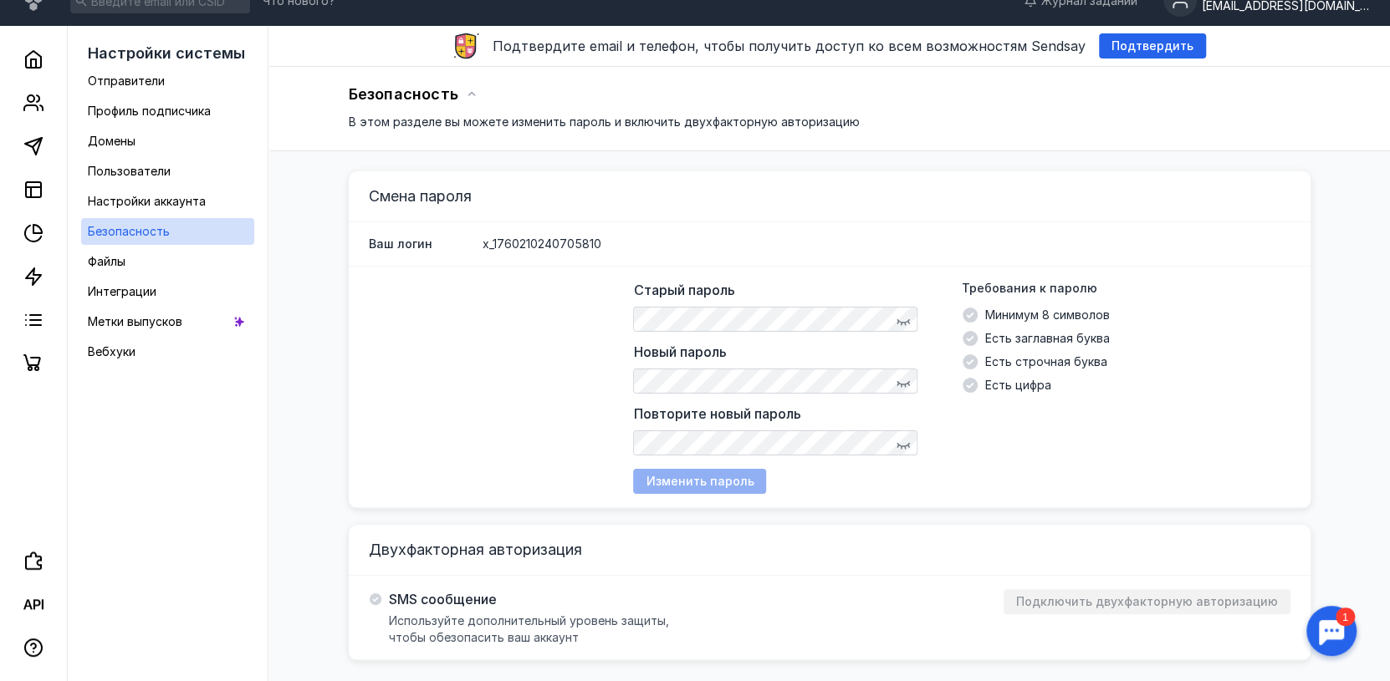
scroll to position [0, 0]
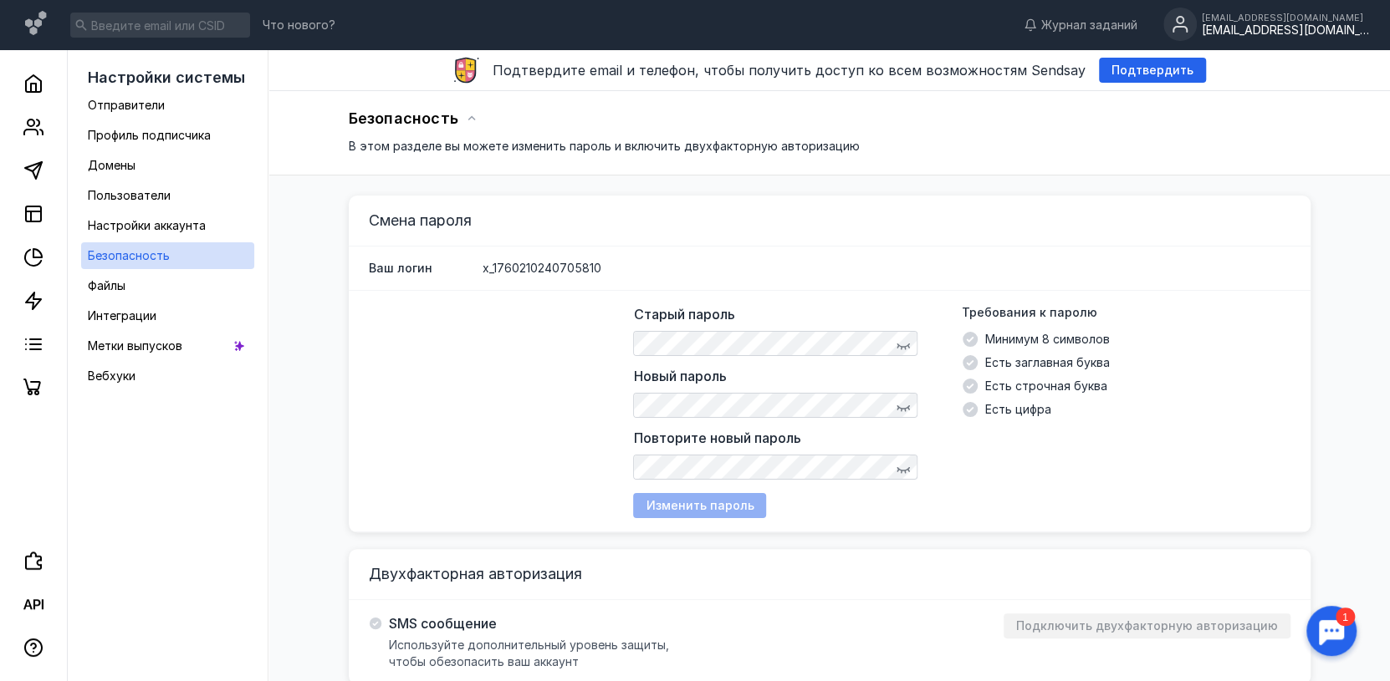
click at [1280, 28] on div "[EMAIL_ADDRESS][DOMAIN_NAME]" at bounding box center [1285, 30] width 167 height 14
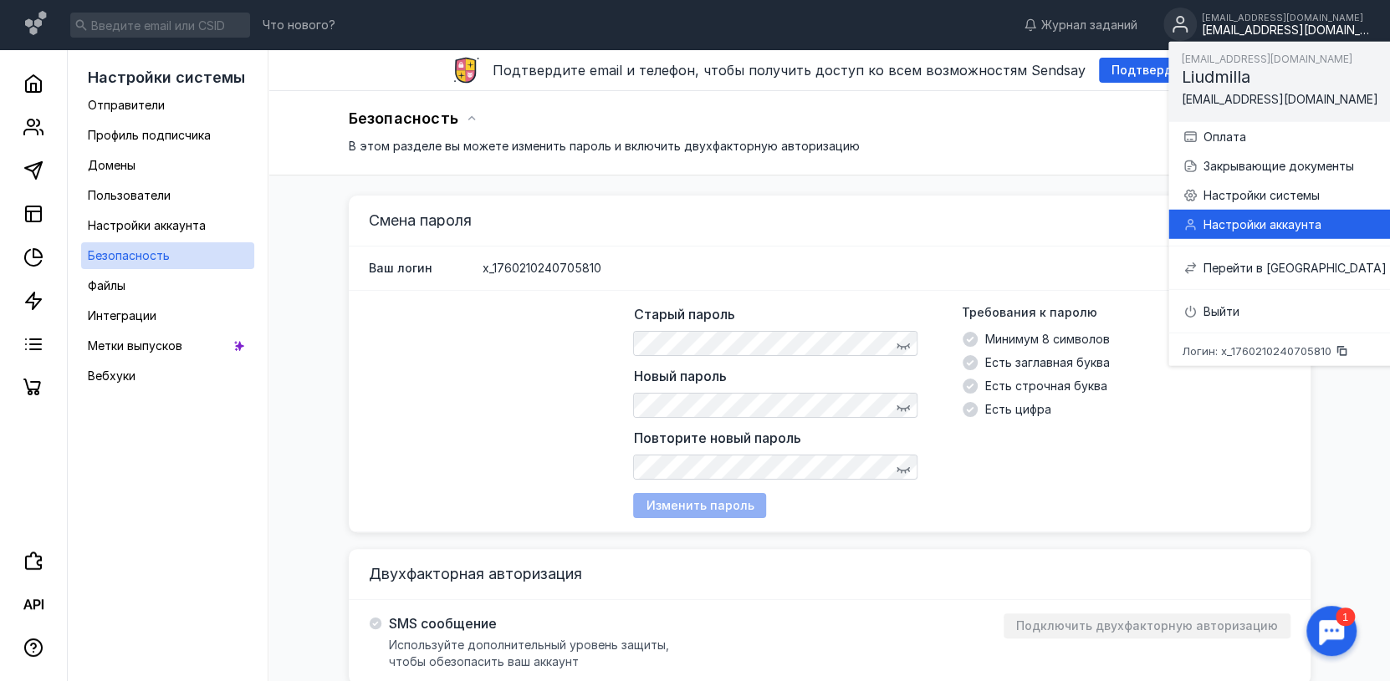
click at [1233, 221] on div "Настройки аккаунта" at bounding box center [1293, 224] width 183 height 17
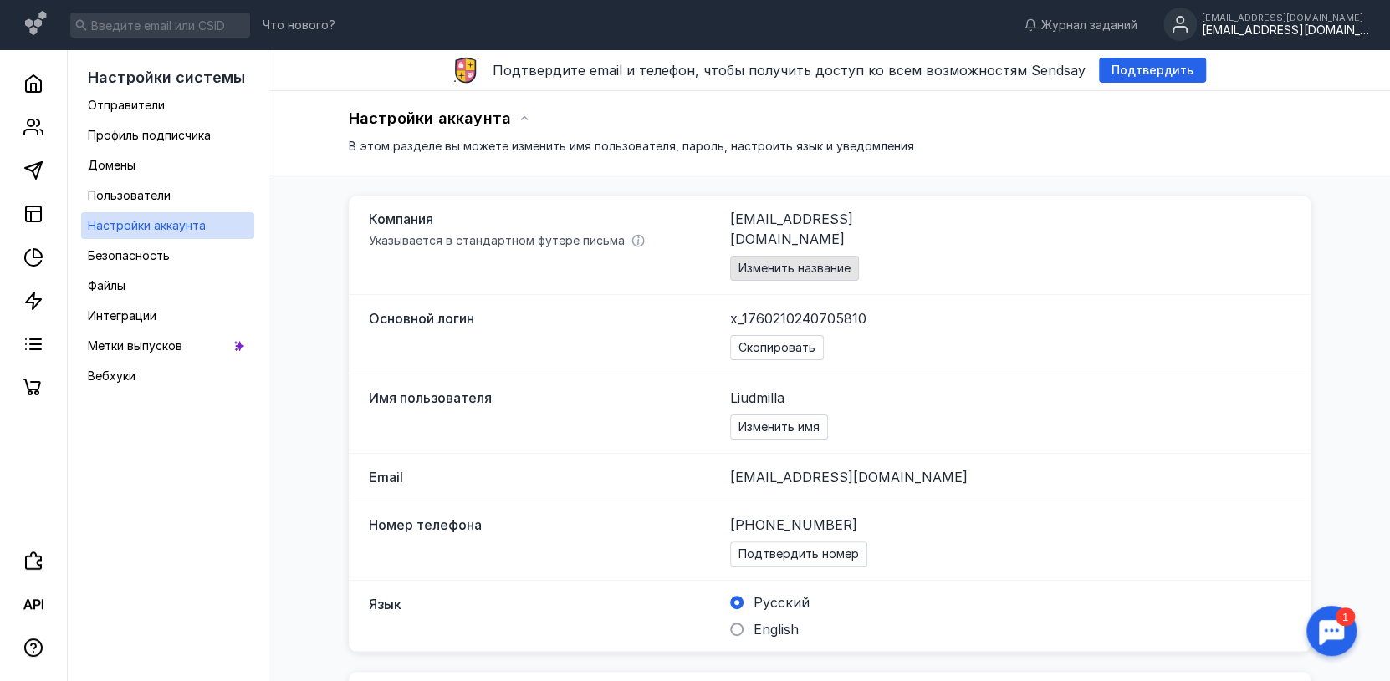
click at [795, 262] on span "Изменить название" at bounding box center [794, 269] width 112 height 14
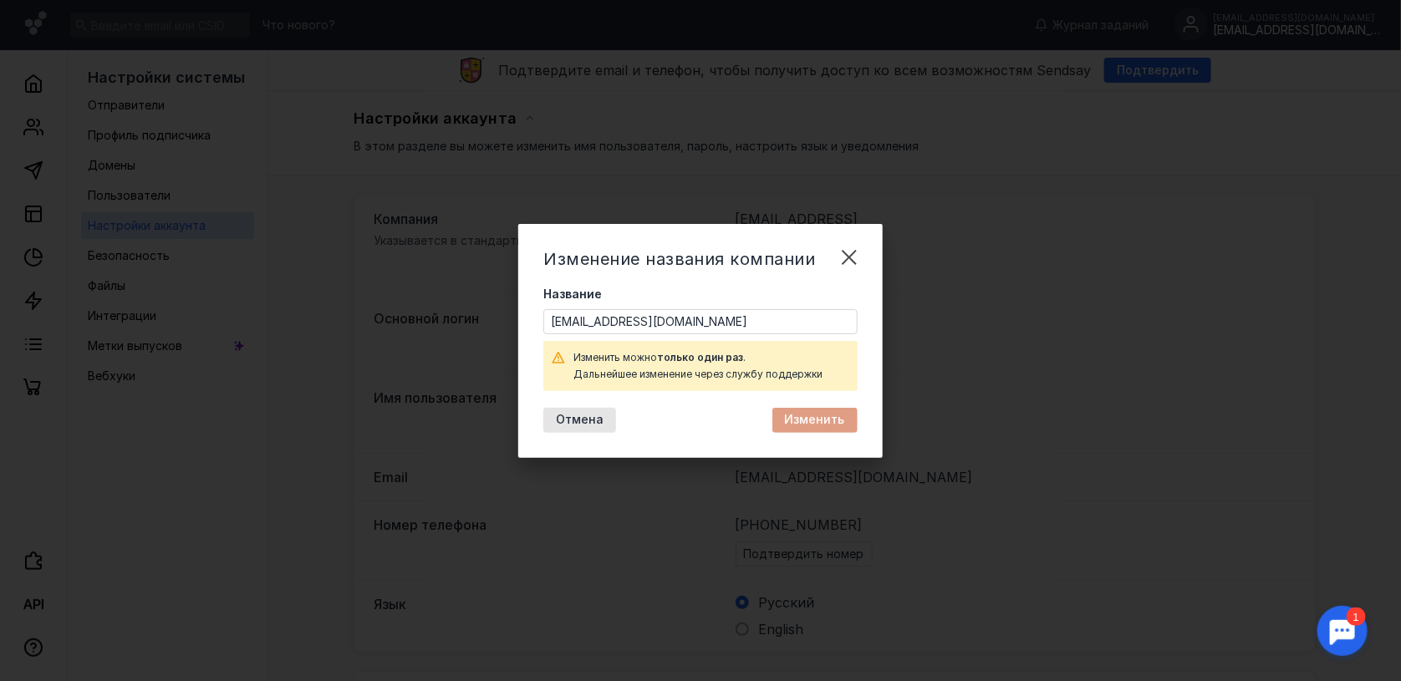
click at [798, 321] on input "[EMAIL_ADDRESS][DOMAIN_NAME]" at bounding box center [700, 321] width 313 height 23
drag, startPoint x: 735, startPoint y: 323, endPoint x: 474, endPoint y: 331, distance: 261.0
click at [474, 331] on div "Изменение названия компании Название [EMAIL_ADDRESS][DOMAIN_NAME] Изменить можн…" at bounding box center [700, 340] width 1401 height 681
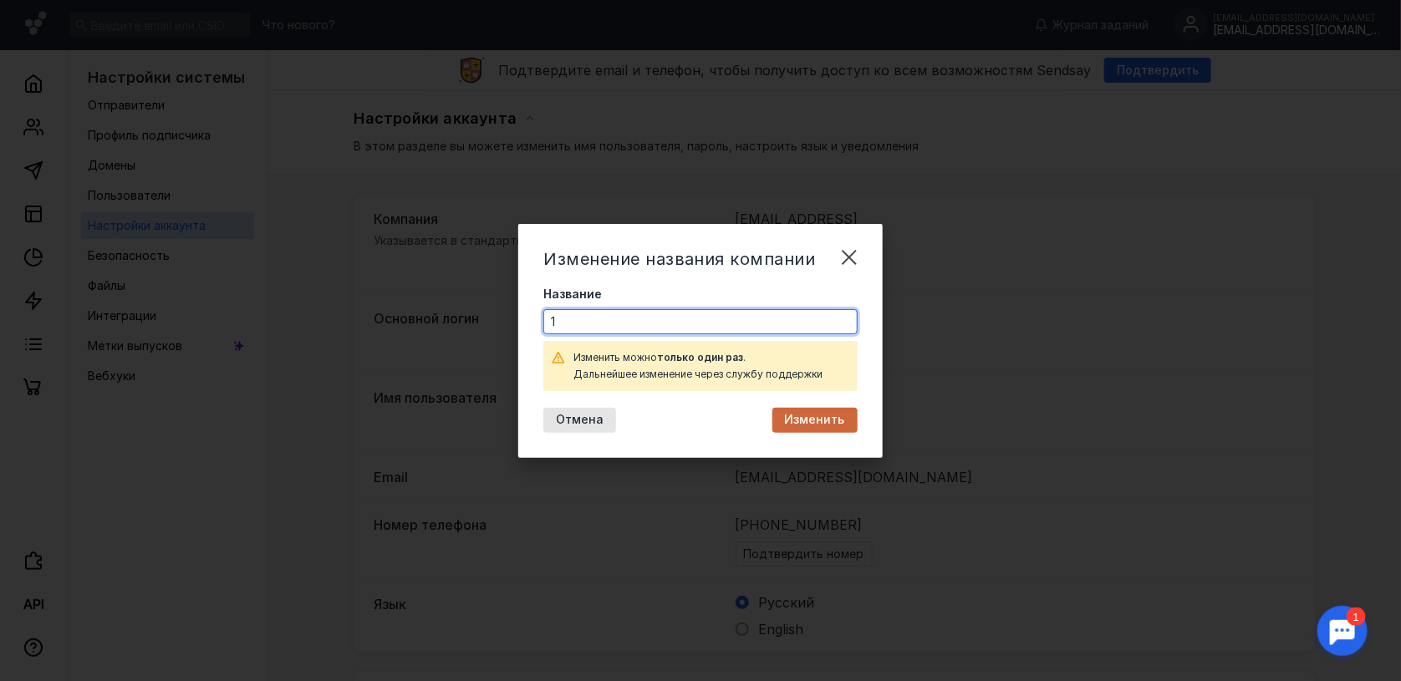
type input "1"
click at [810, 417] on span "Изменить" at bounding box center [815, 420] width 60 height 14
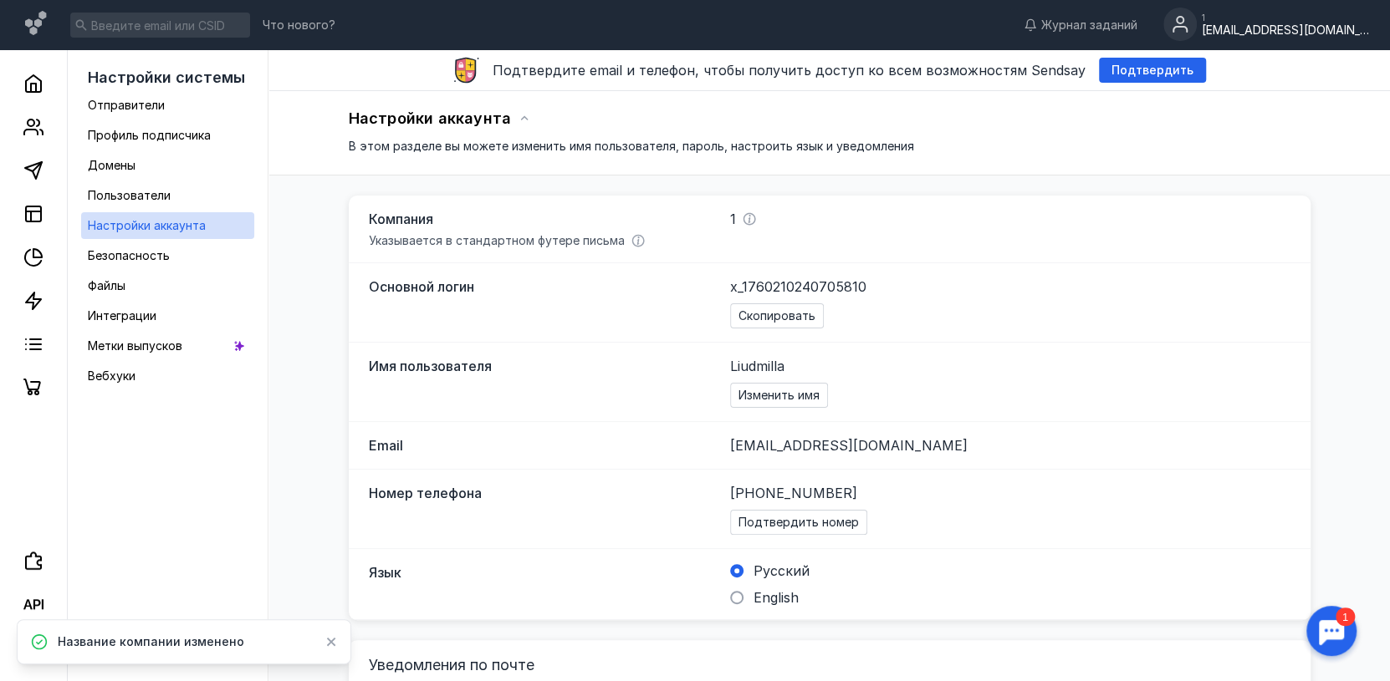
click at [767, 443] on span "[EMAIL_ADDRESS][DOMAIN_NAME]" at bounding box center [848, 445] width 237 height 17
click at [114, 258] on span "Безопасность" at bounding box center [129, 255] width 82 height 14
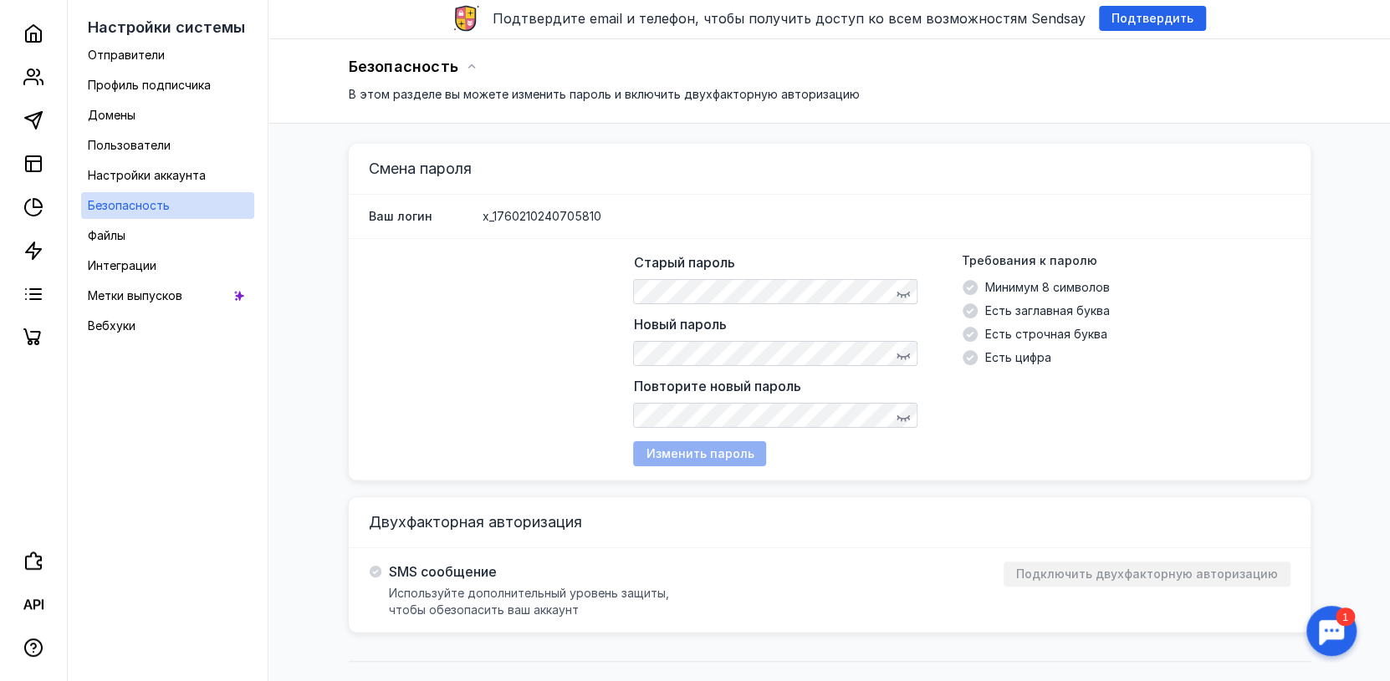
scroll to position [80, 0]
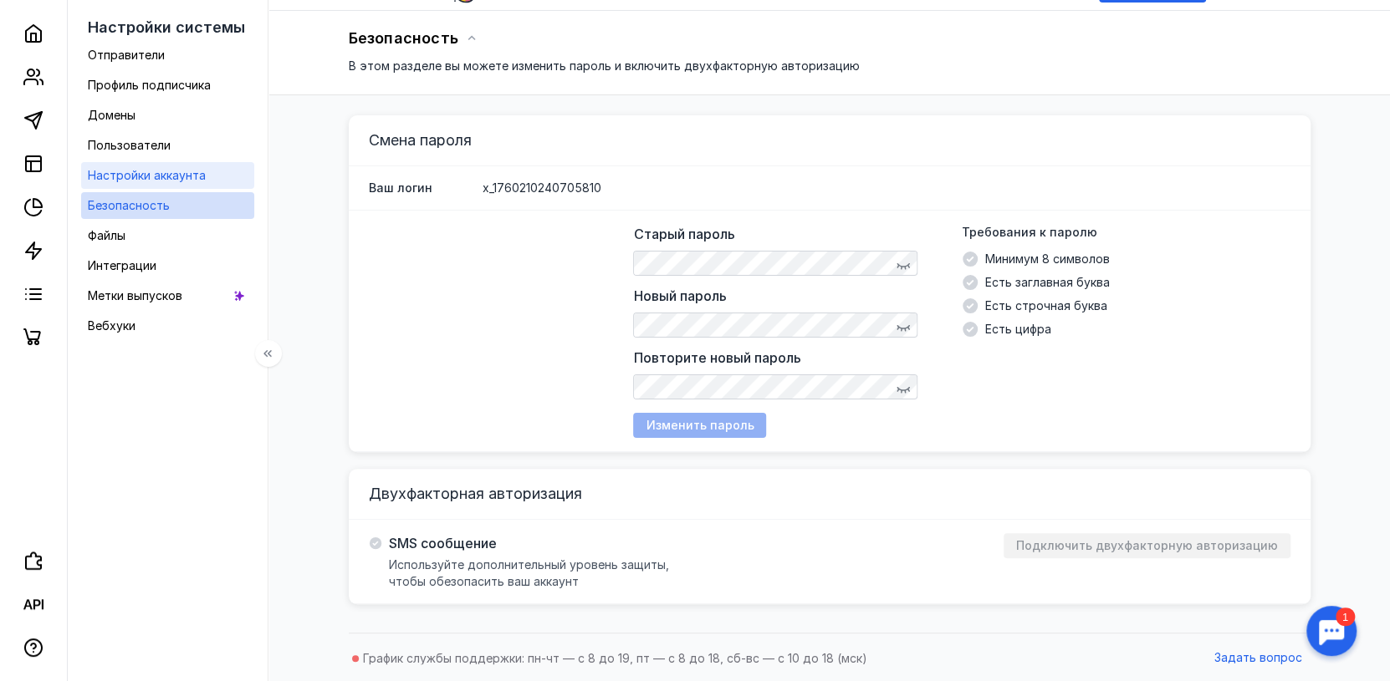
click at [120, 176] on span "Настройки аккаунта" at bounding box center [147, 175] width 118 height 14
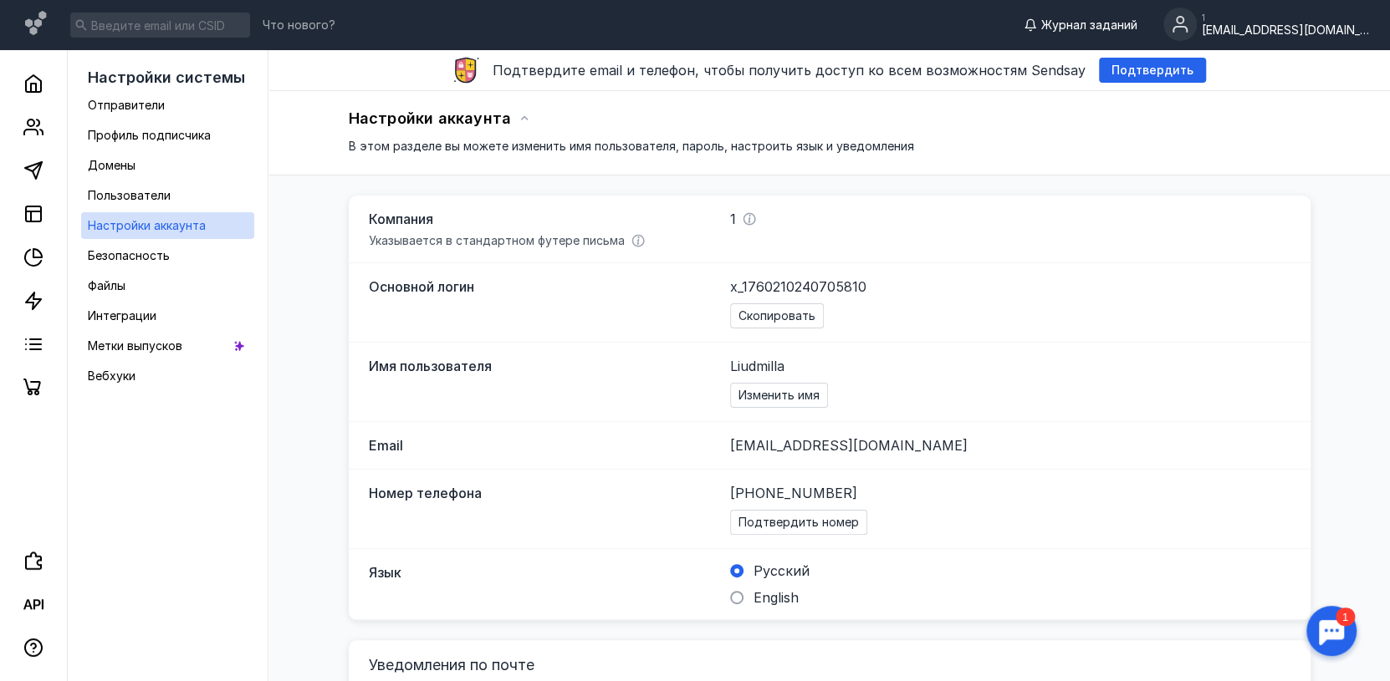
click at [1095, 24] on span "Журнал заданий" at bounding box center [1089, 25] width 96 height 17
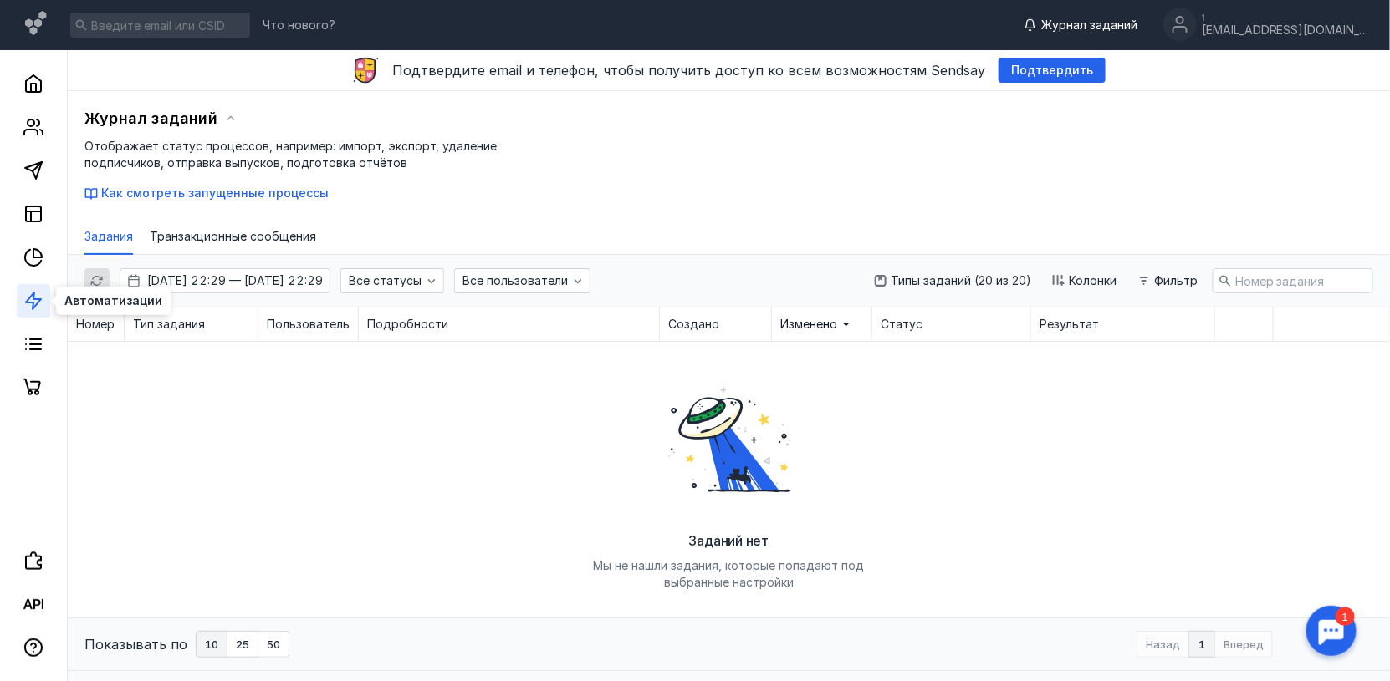
click at [33, 293] on polygon at bounding box center [33, 301] width 15 height 17
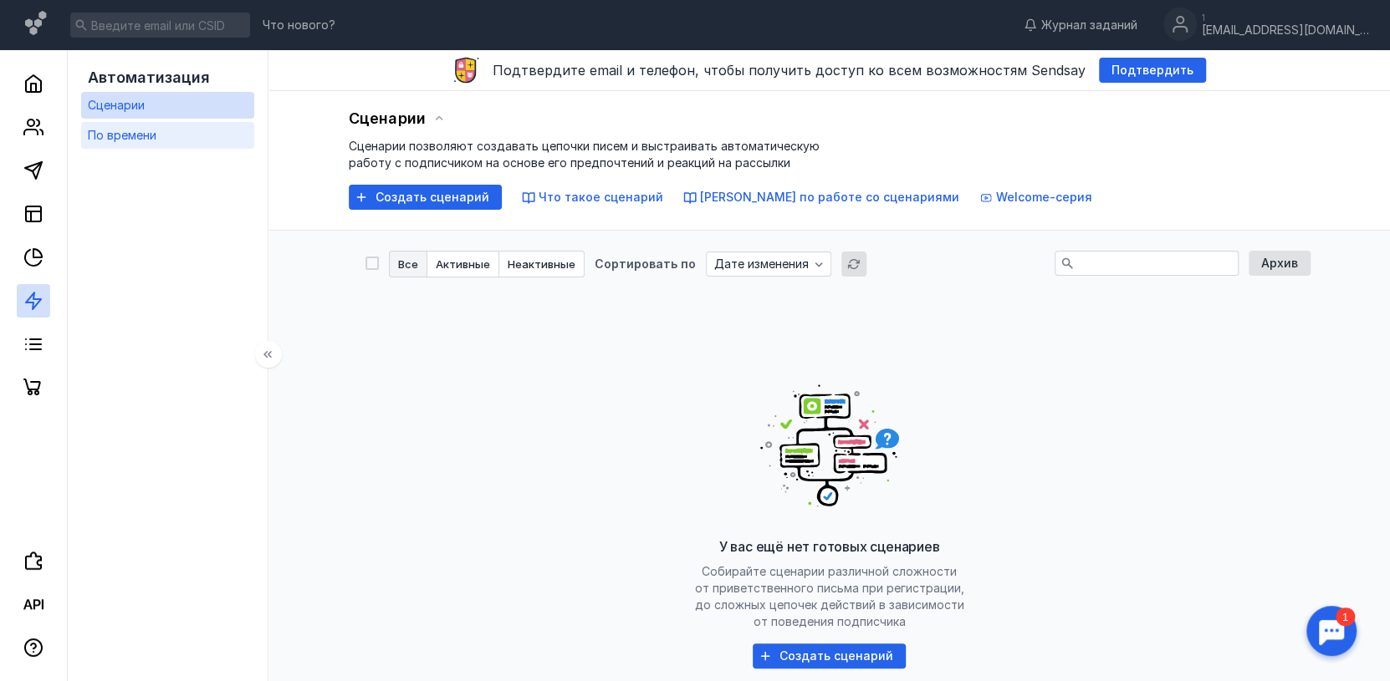
click at [109, 129] on span "По времени" at bounding box center [122, 135] width 69 height 14
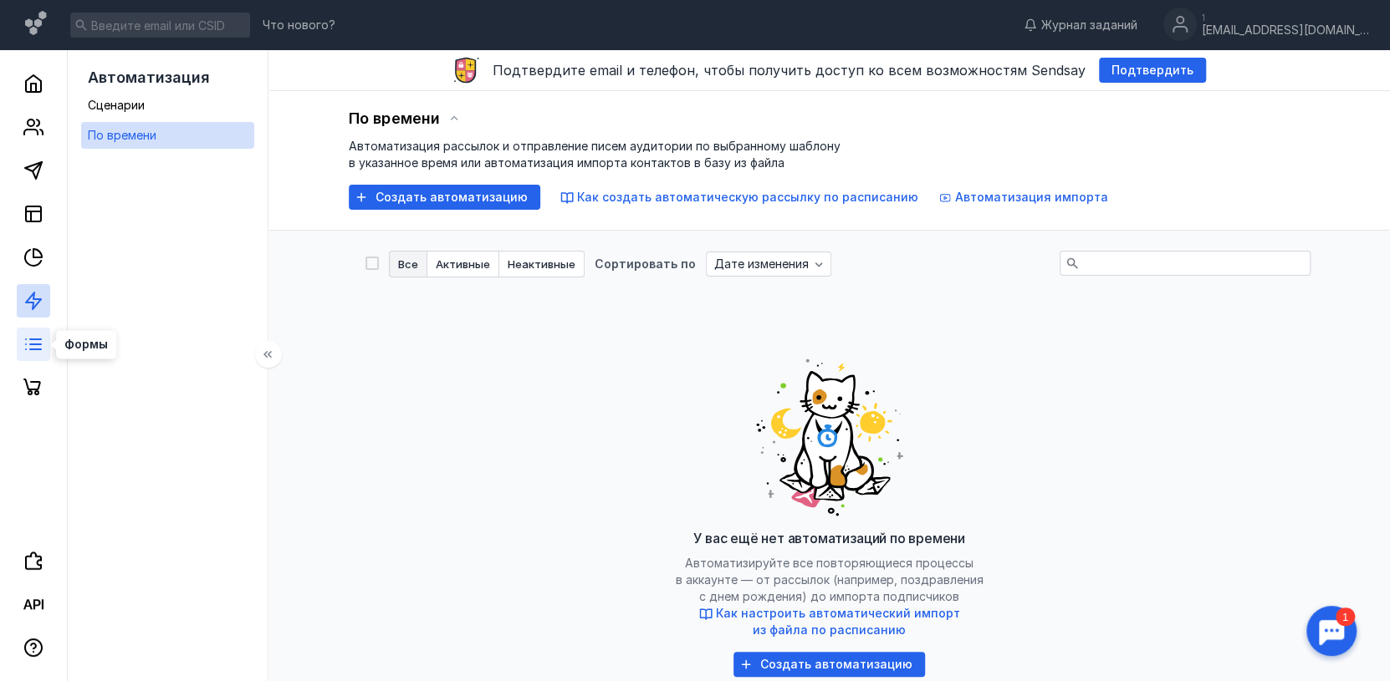
click at [33, 339] on icon at bounding box center [33, 344] width 20 height 20
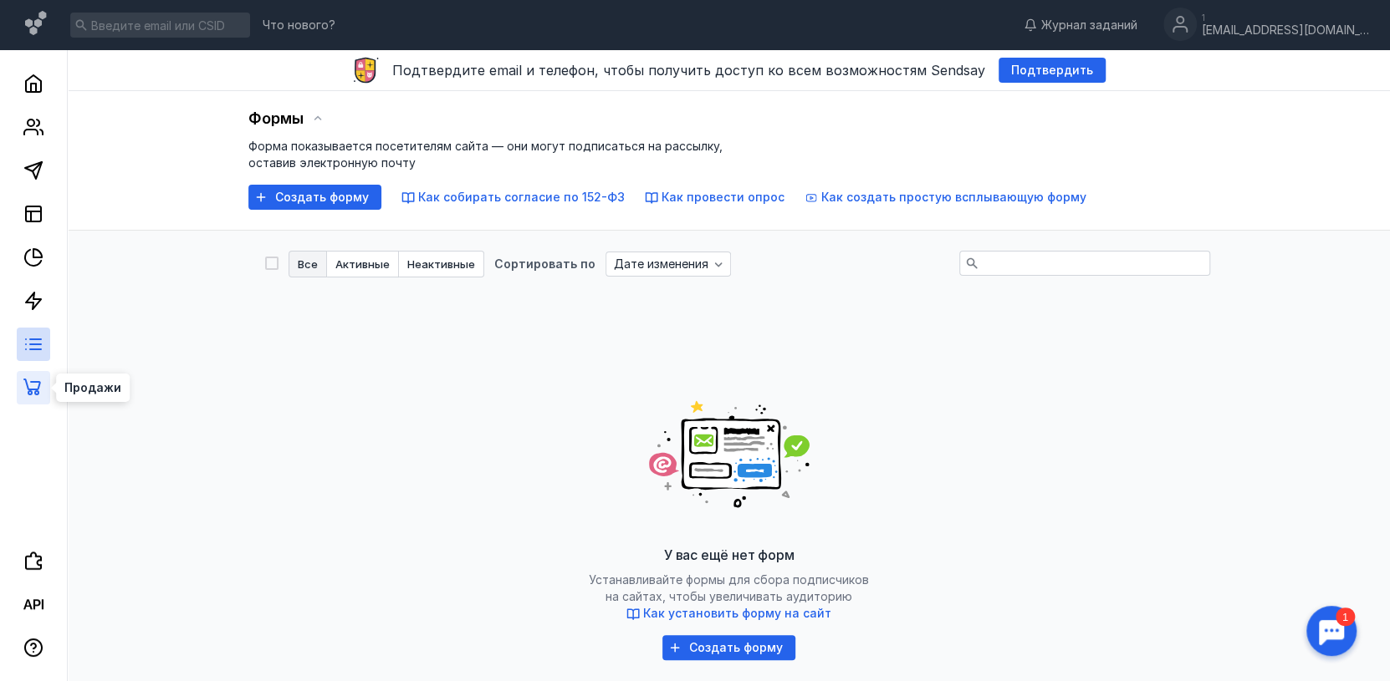
click at [32, 381] on icon at bounding box center [32, 387] width 18 height 17
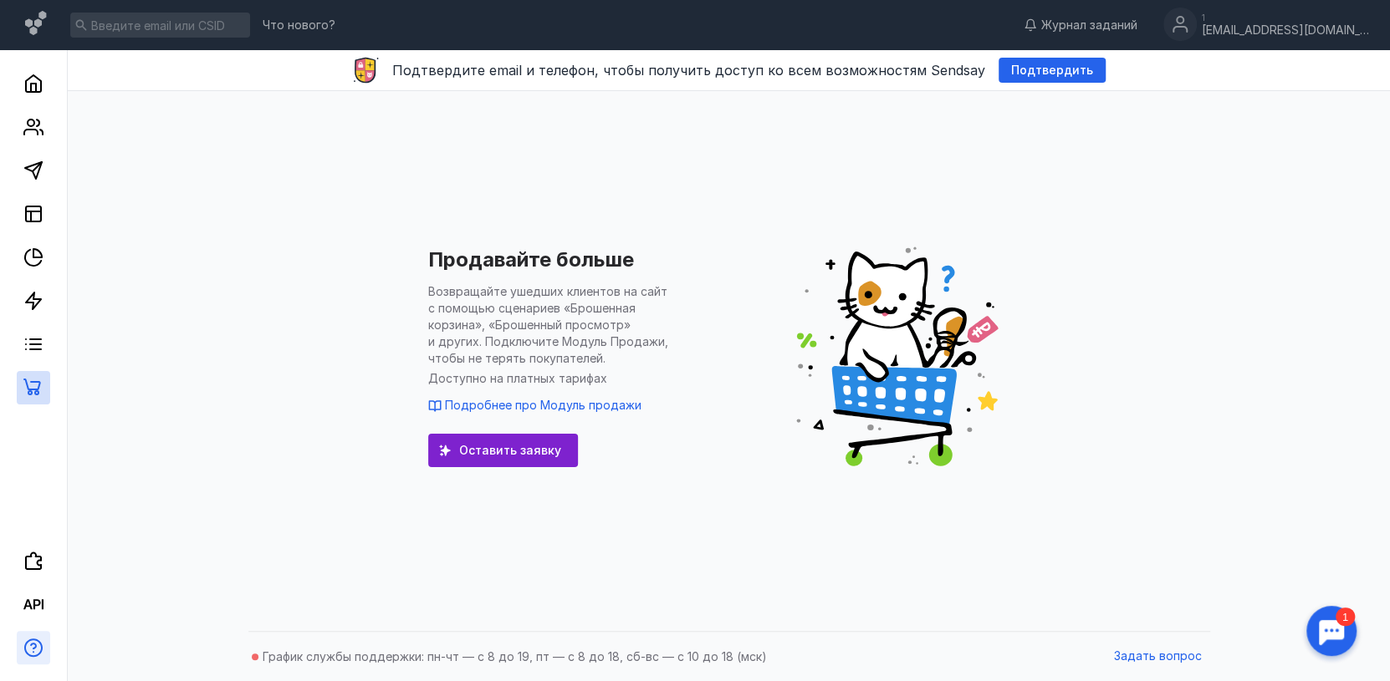
click at [35, 645] on icon "button" at bounding box center [33, 646] width 7 height 7
click at [171, 368] on div "Продавайте больше Возвращайте ушедших клиентов на сайт с помощью сценариев «Бро…" at bounding box center [728, 357] width 1289 height 532
click at [28, 557] on icon at bounding box center [33, 561] width 17 height 18
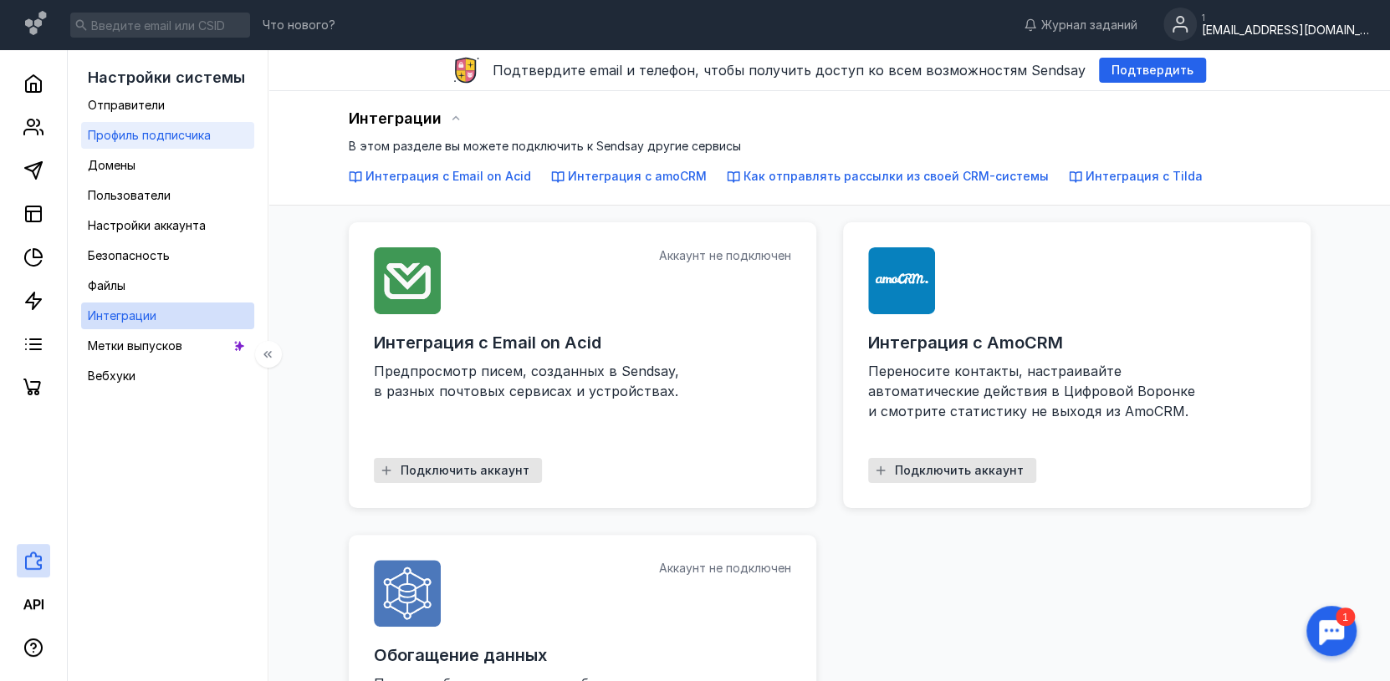
click at [137, 137] on span "Профиль подписчика" at bounding box center [149, 135] width 123 height 14
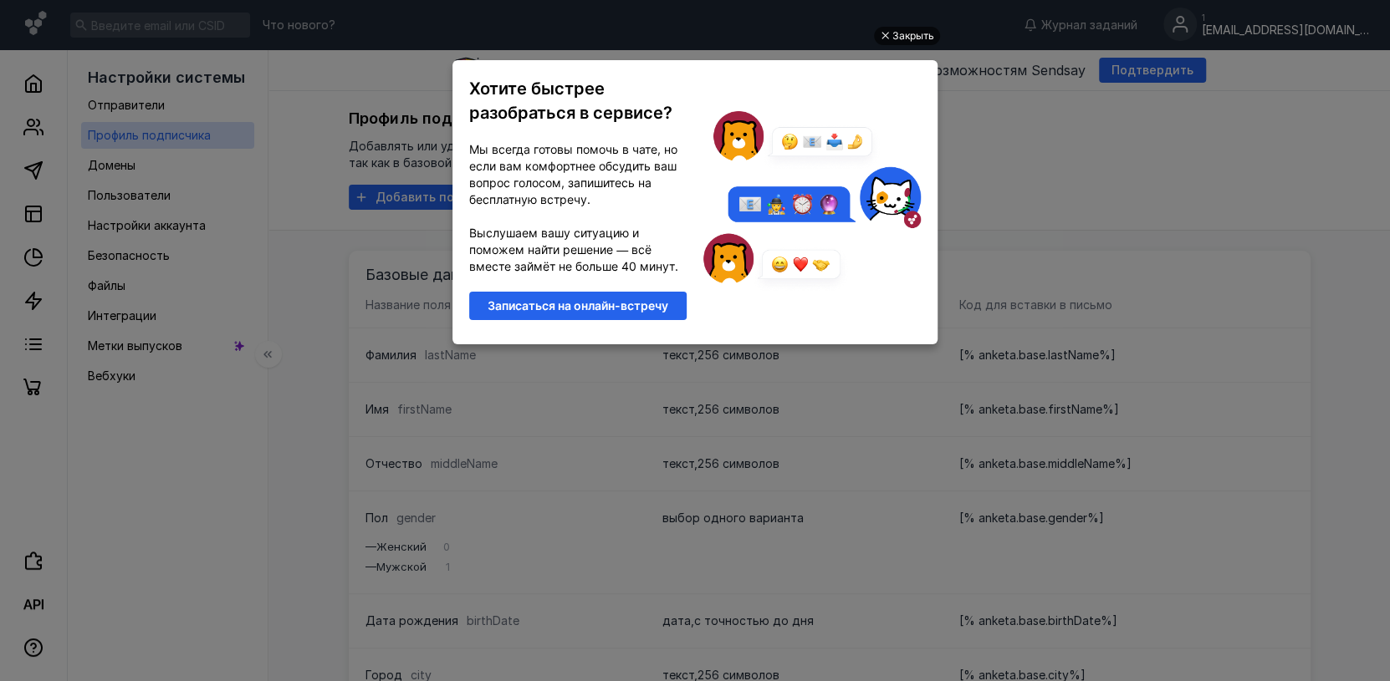
click at [915, 31] on div "Закрыть" at bounding box center [913, 36] width 42 height 18
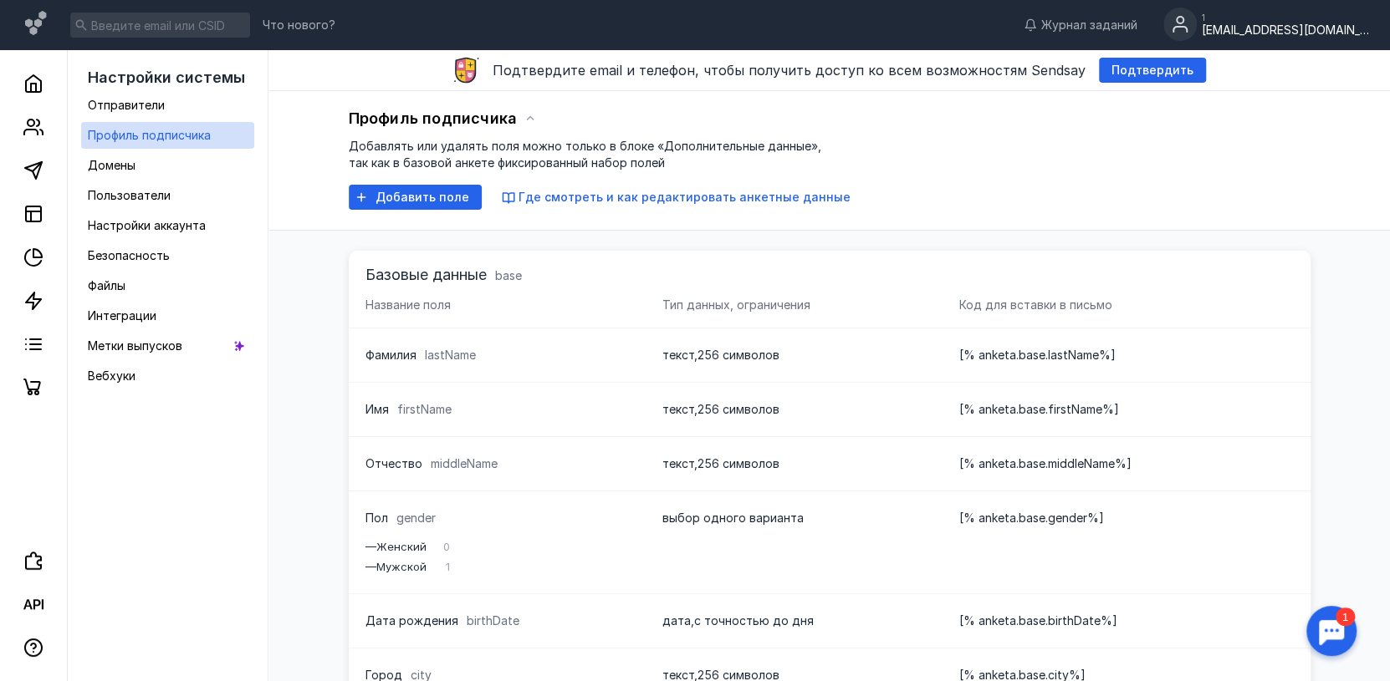
click at [1178, 18] on icon at bounding box center [1180, 20] width 7 height 7
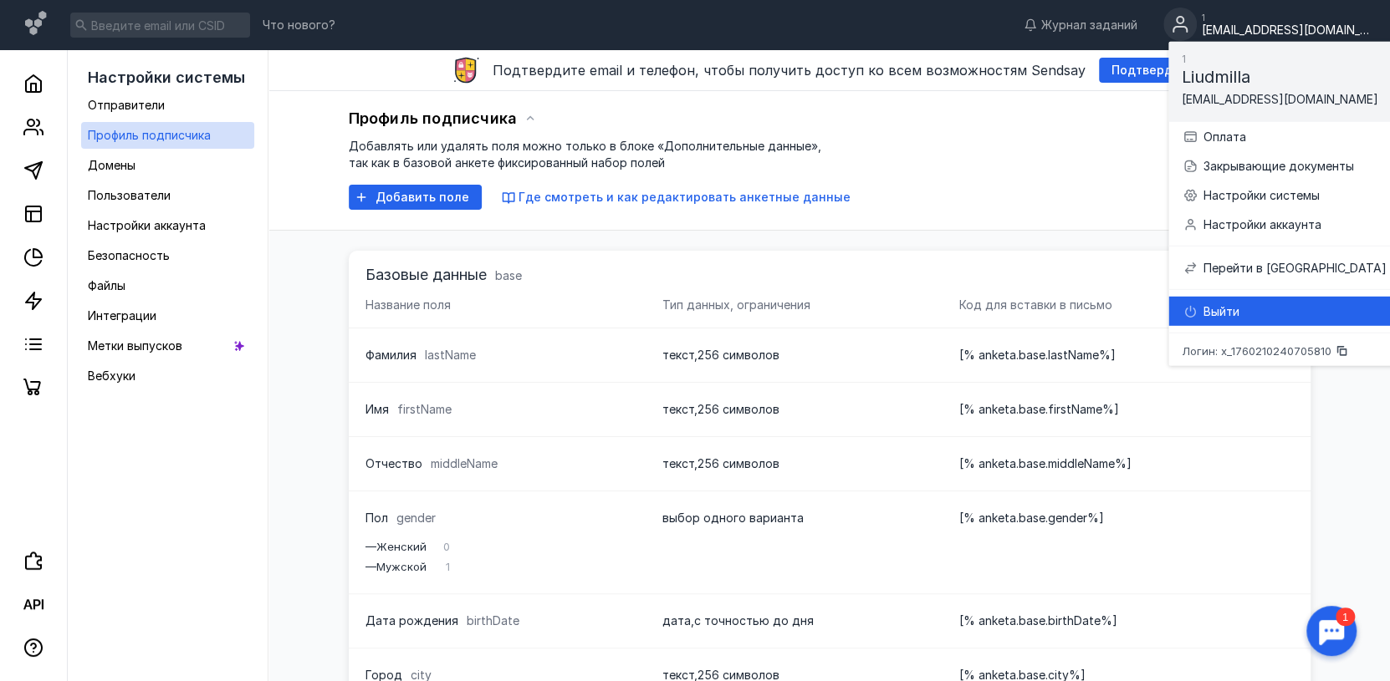
click at [1206, 304] on div "Выйти" at bounding box center [1293, 311] width 183 height 17
